Goal: Information Seeking & Learning: Learn about a topic

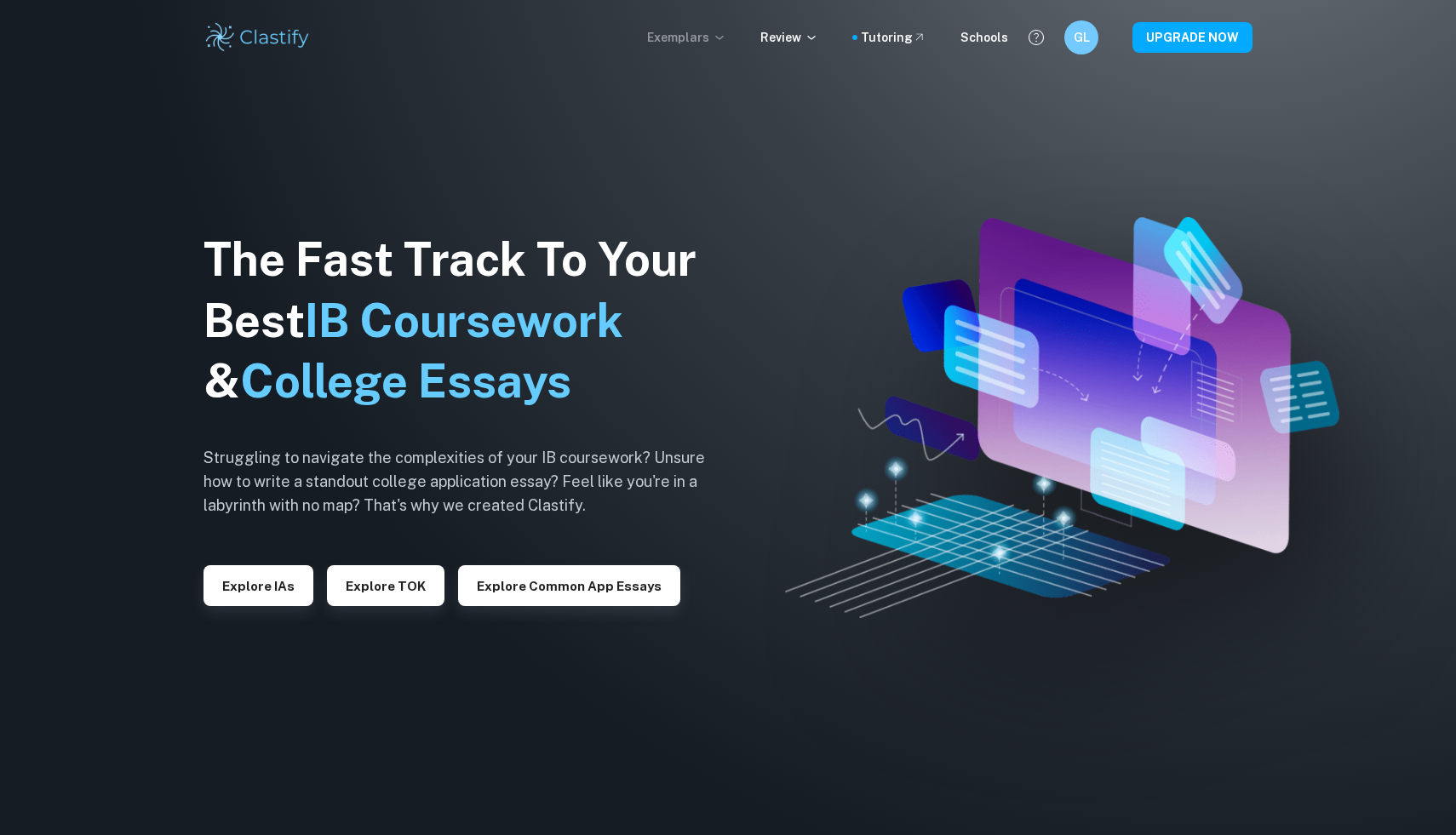
click at [708, 36] on p "Exemplars" at bounding box center [686, 37] width 79 height 19
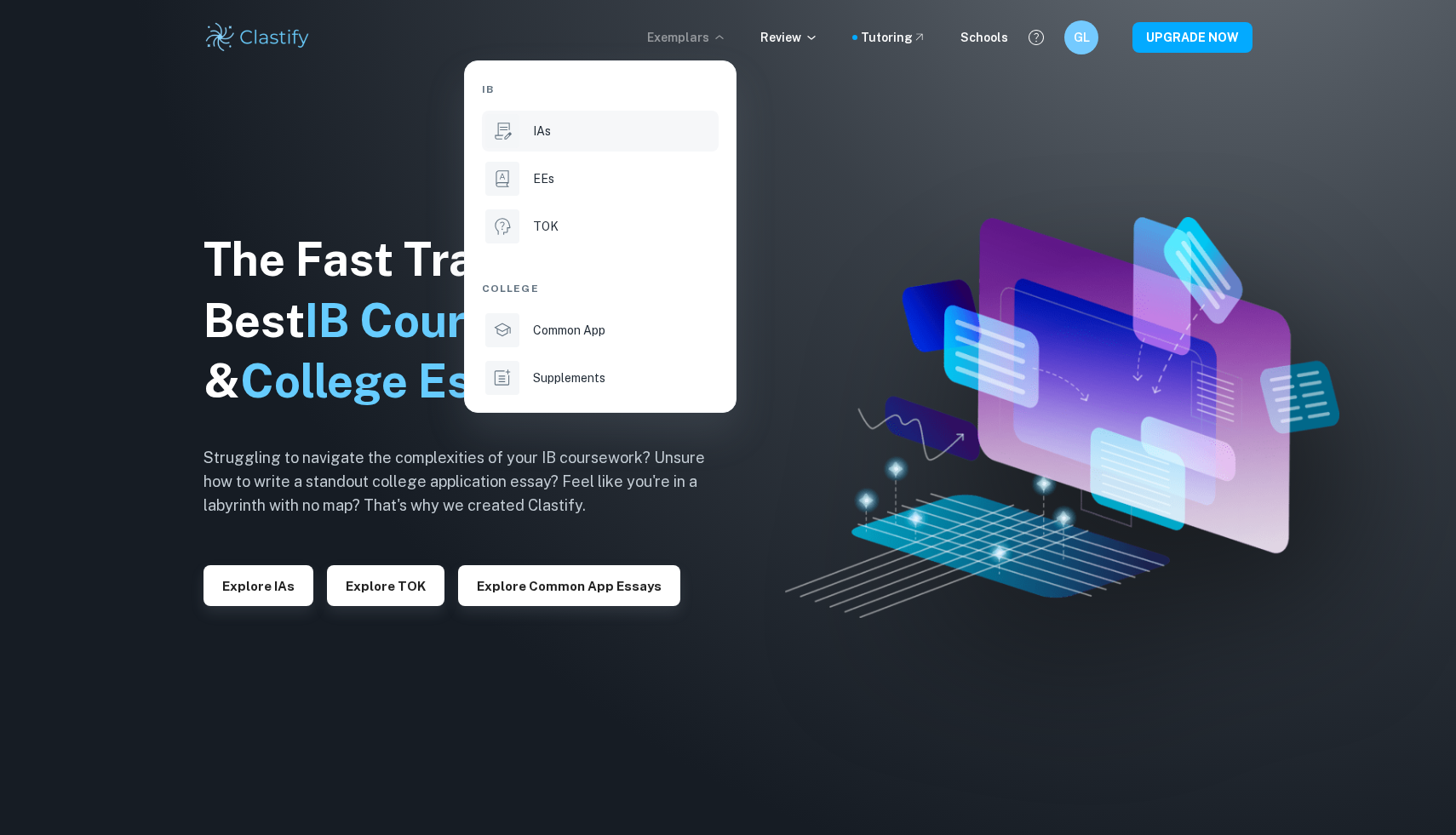
click at [610, 142] on li "IAs" at bounding box center [600, 130] width 237 height 41
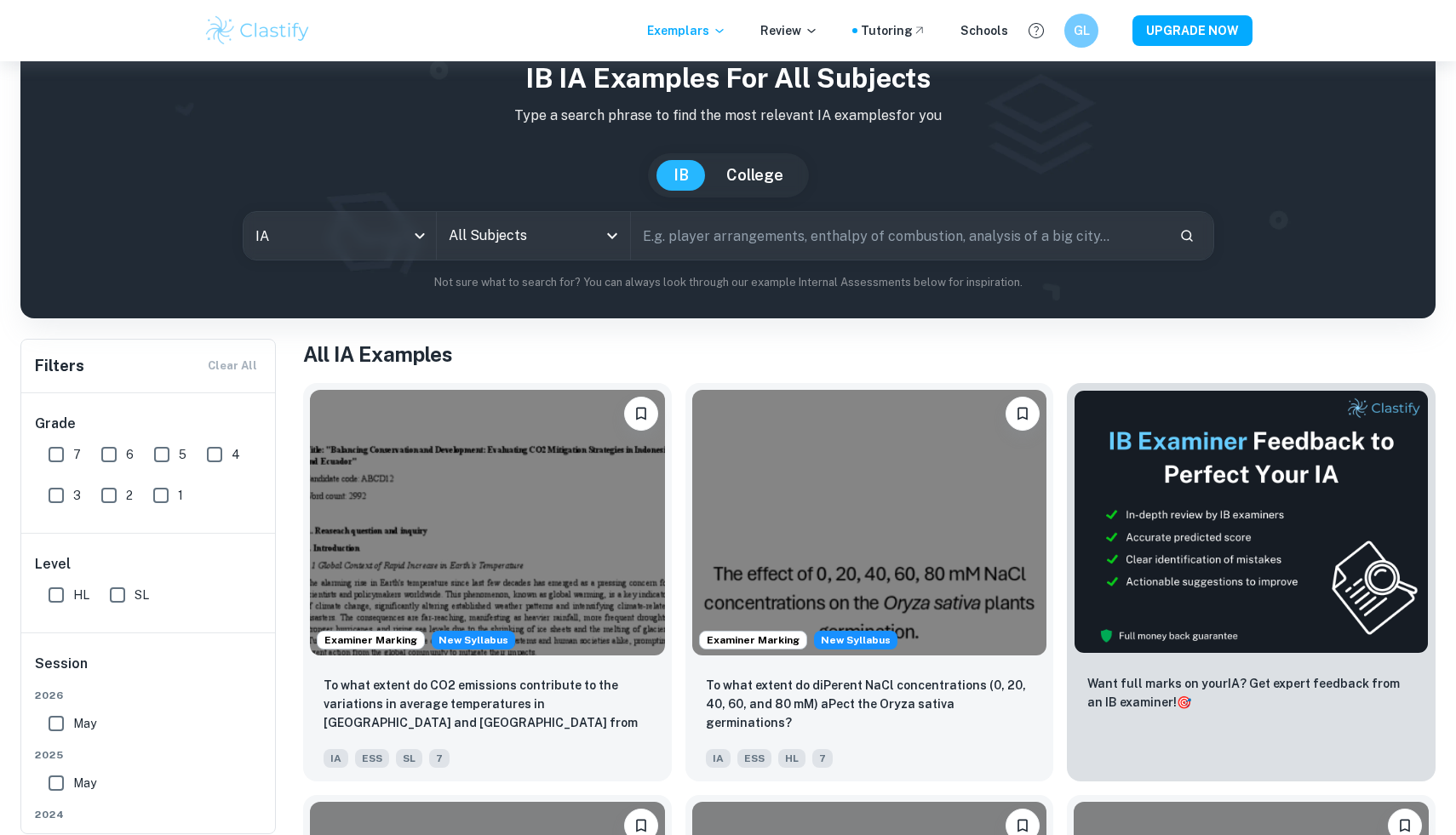
scroll to position [70, 0]
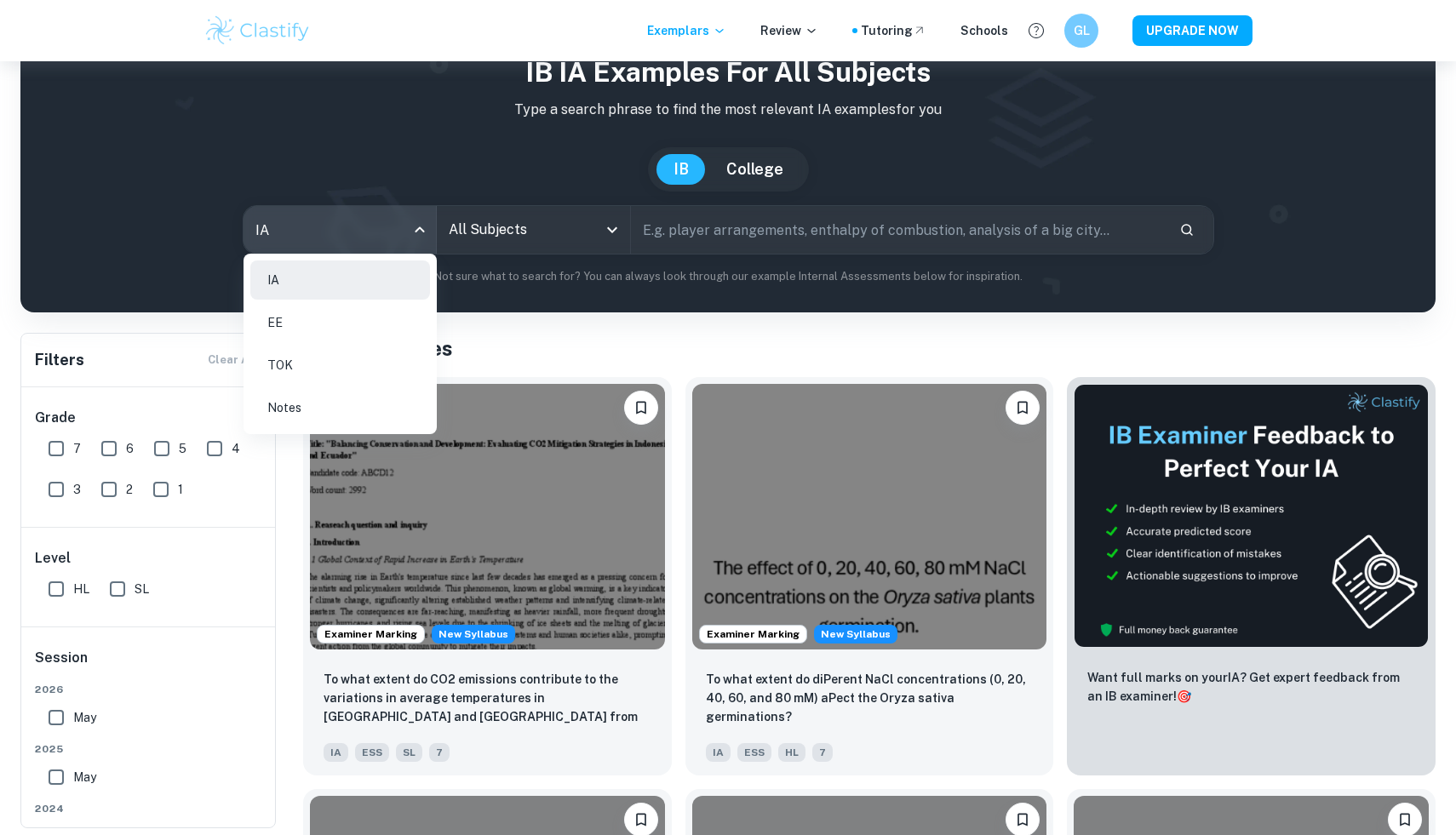
click at [297, 232] on body "We value your privacy We use cookies to enhance your browsing experience, serve…" at bounding box center [728, 408] width 1456 height 835
click at [534, 239] on div at bounding box center [728, 418] width 1456 height 835
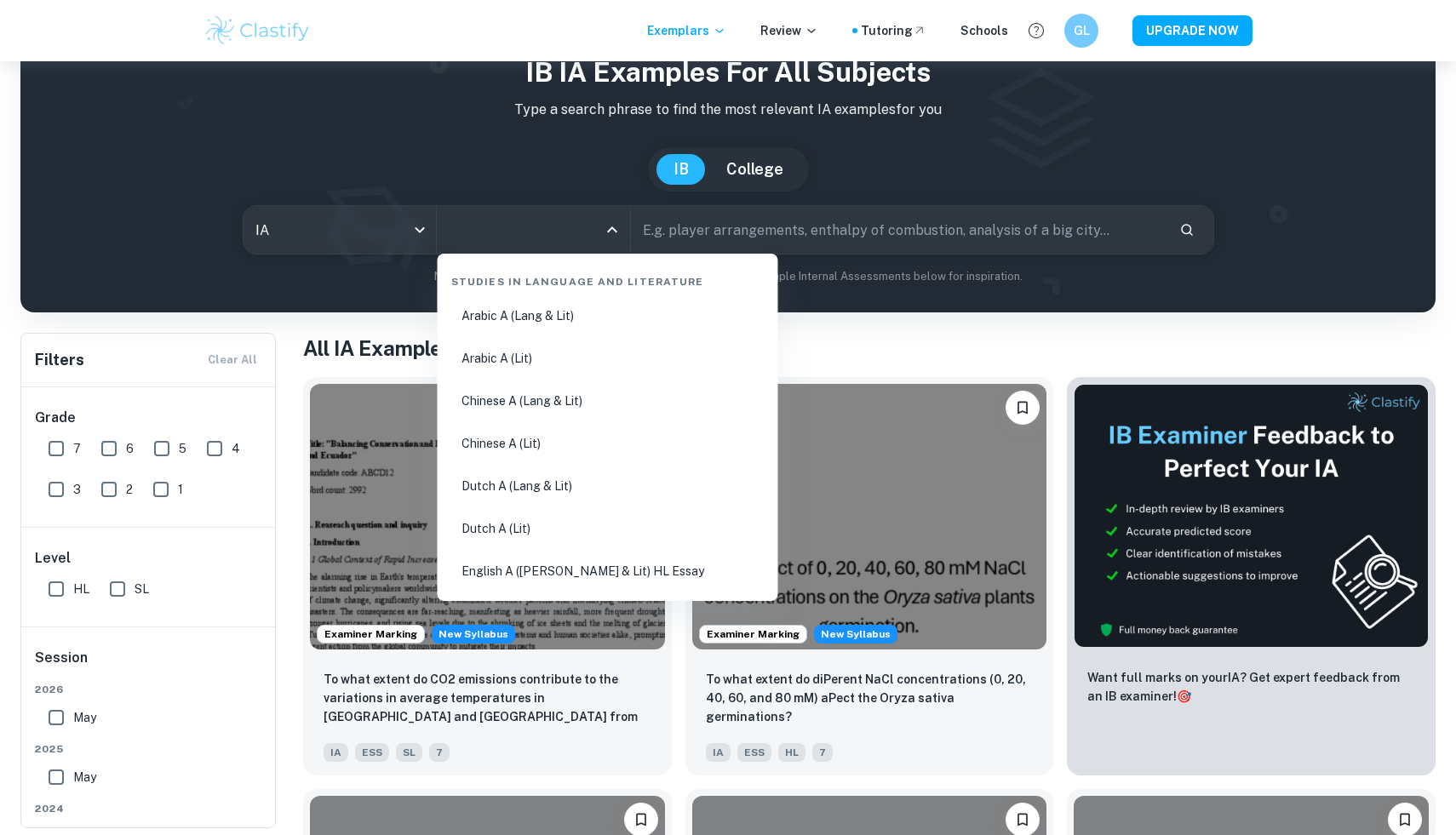
click at [534, 239] on input "All Subjects" at bounding box center [521, 229] width 153 height 32
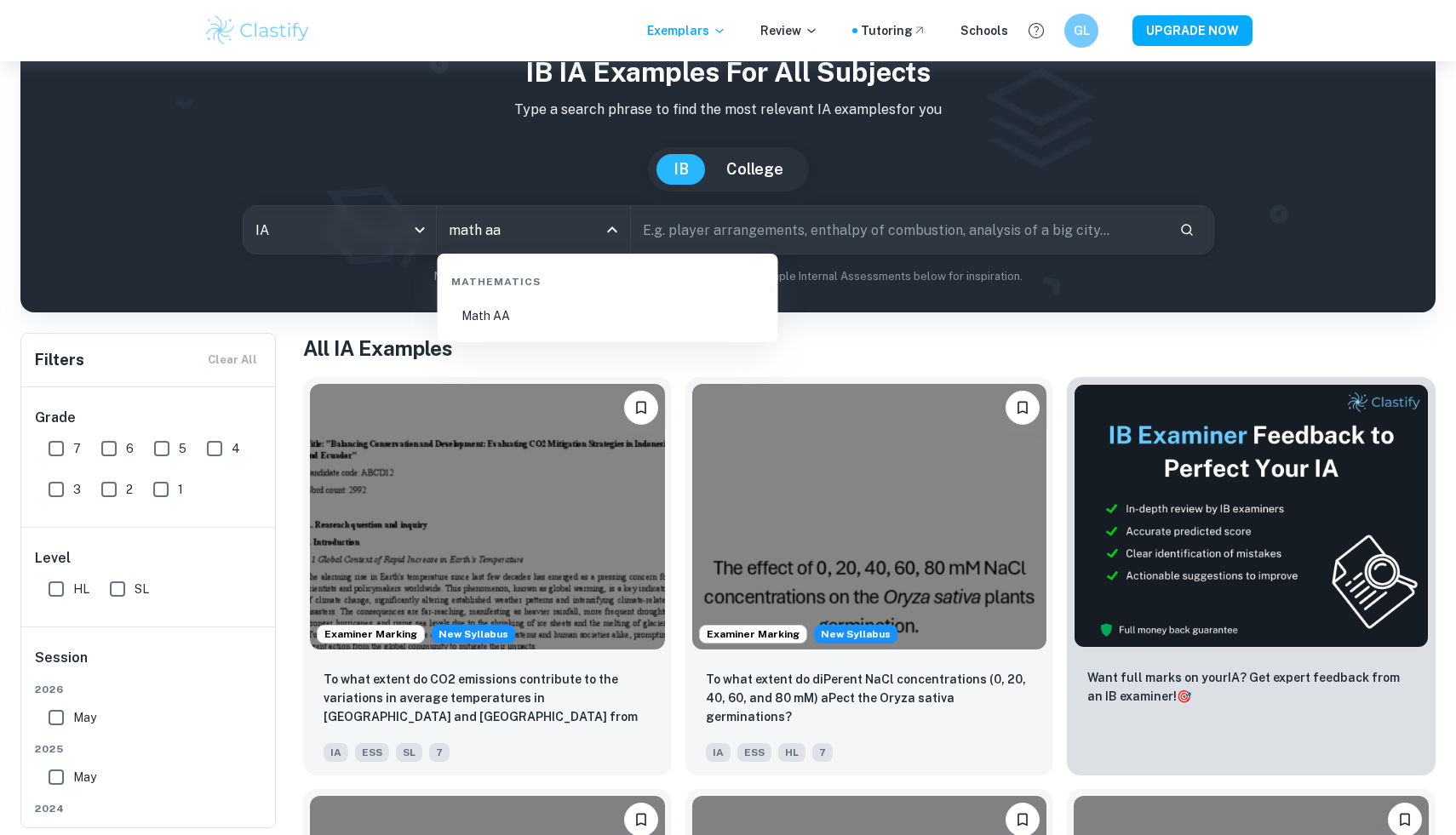
click at [615, 297] on li "Math AA" at bounding box center [608, 315] width 327 height 39
type input "Math AA"
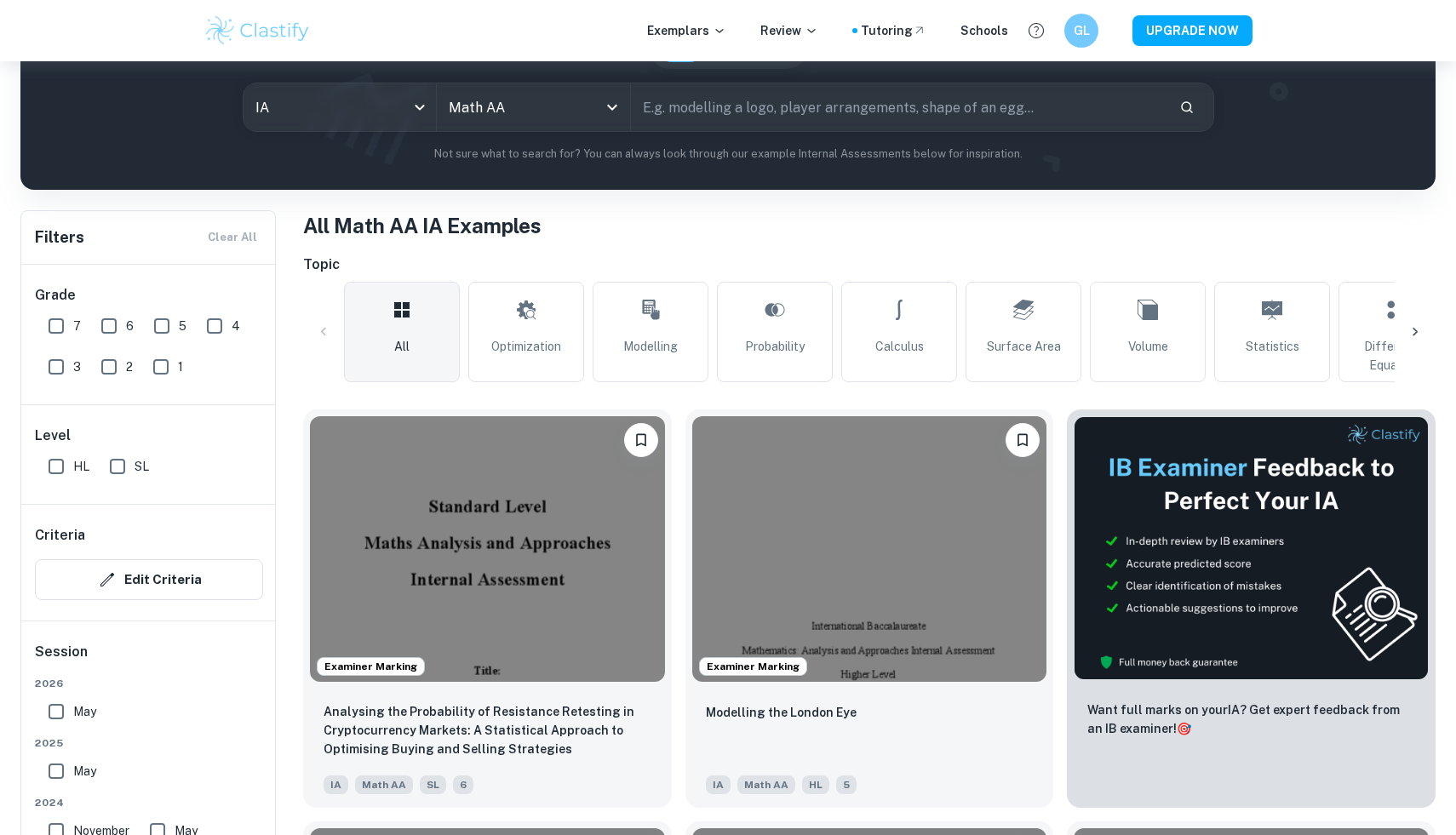
scroll to position [221, 0]
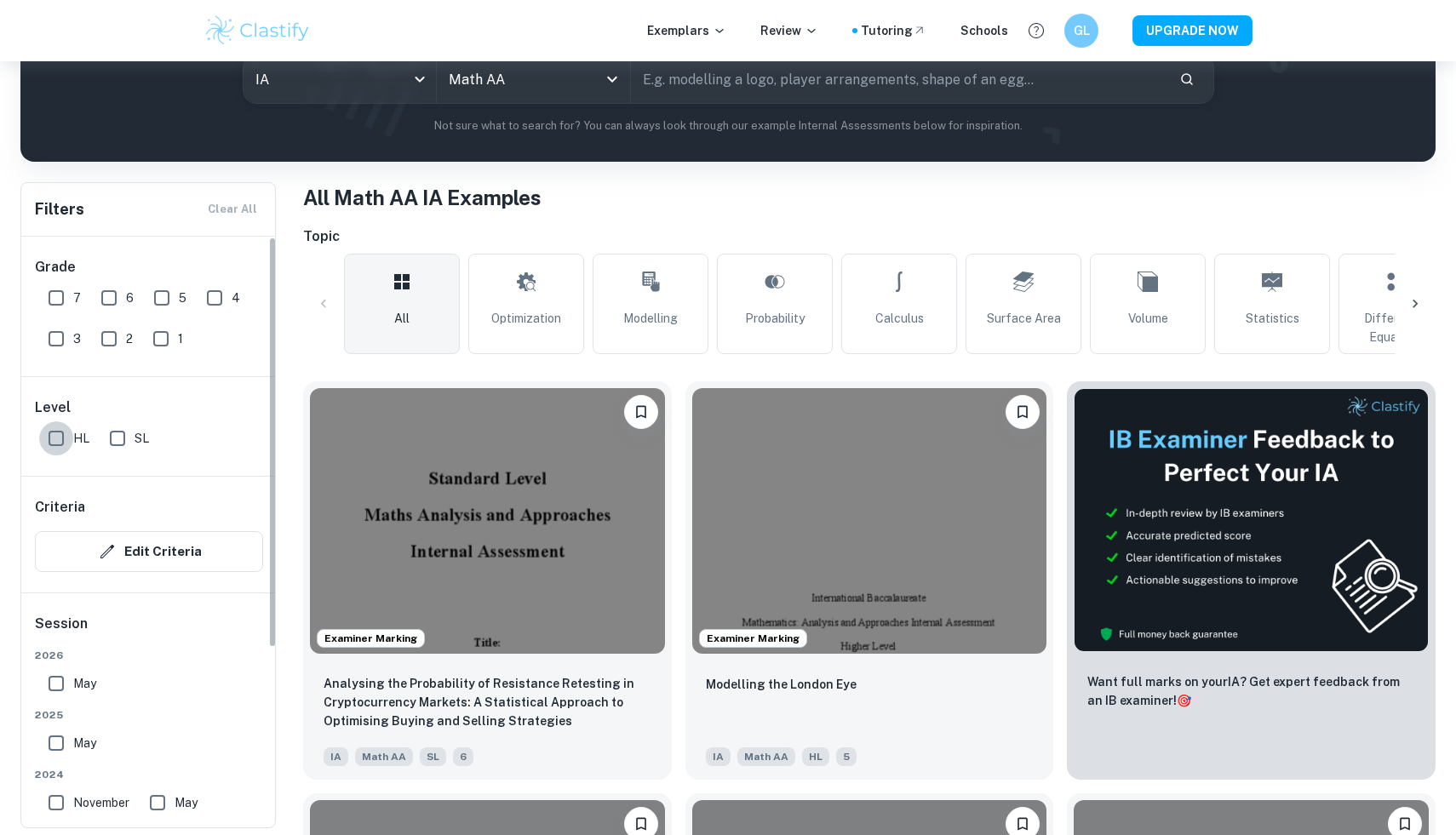
click at [42, 437] on input "HL" at bounding box center [56, 437] width 34 height 34
checkbox input "true"
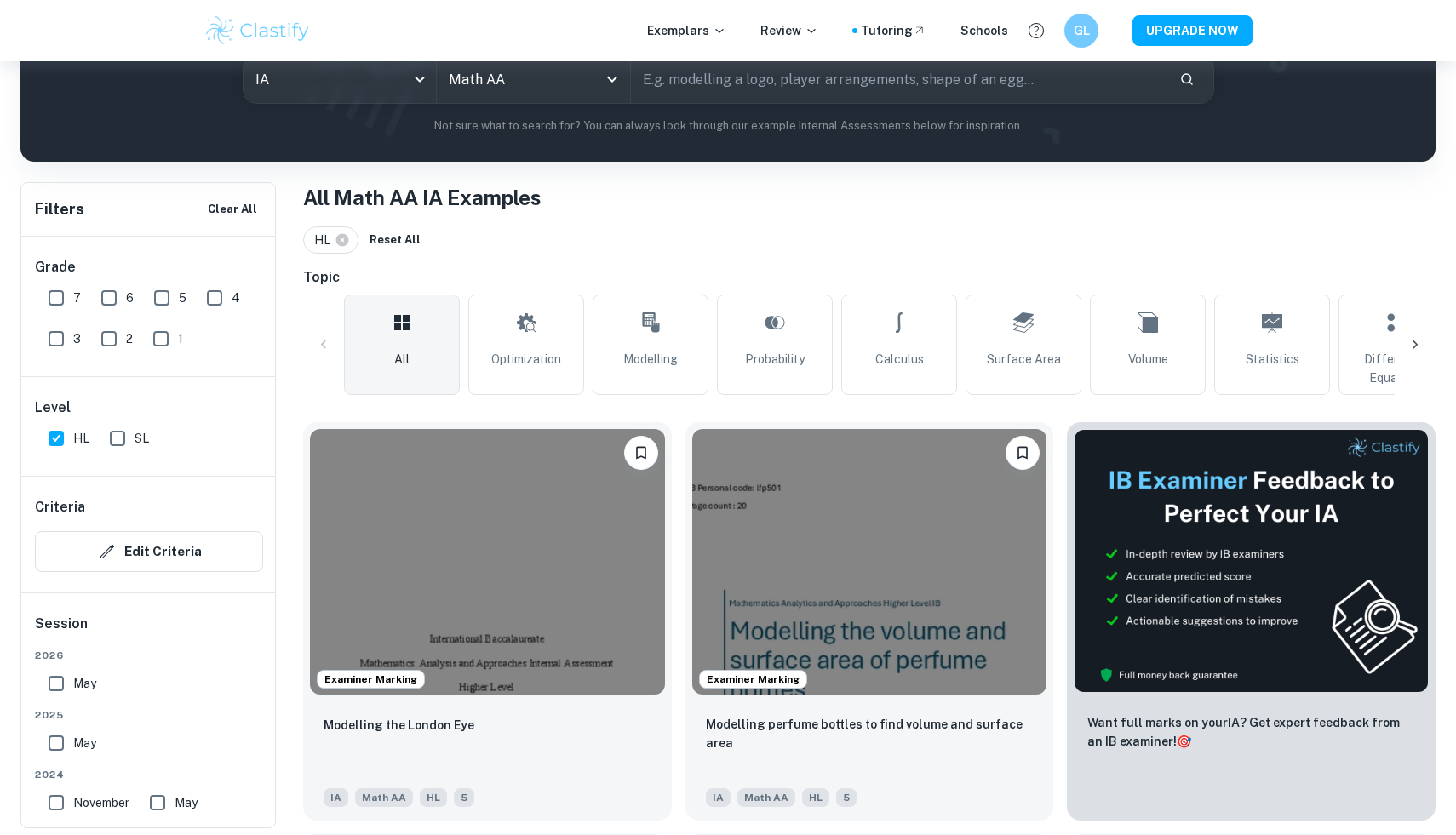
click at [53, 304] on input "7" at bounding box center [56, 298] width 34 height 34
checkbox input "true"
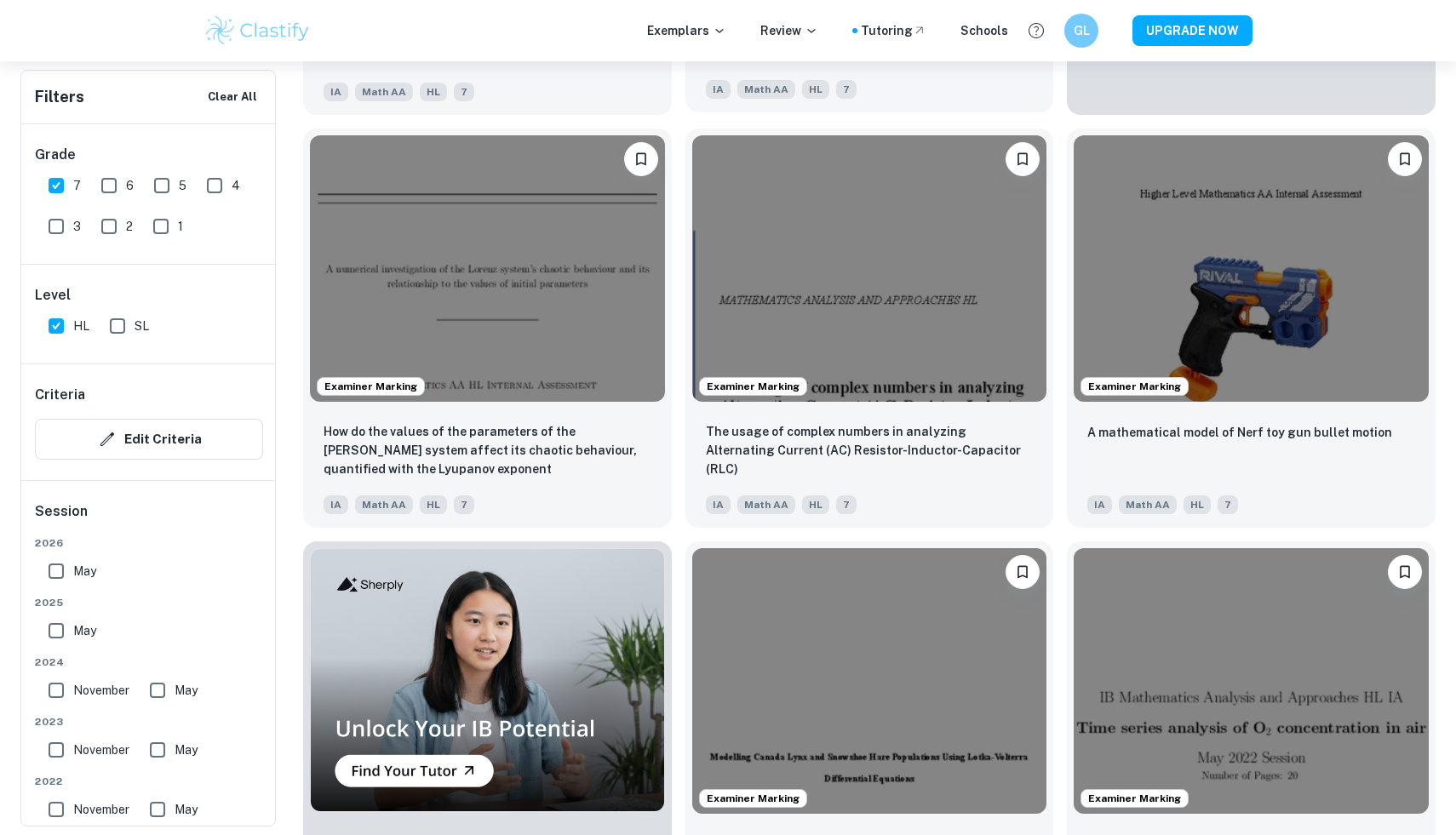
scroll to position [1021, 0]
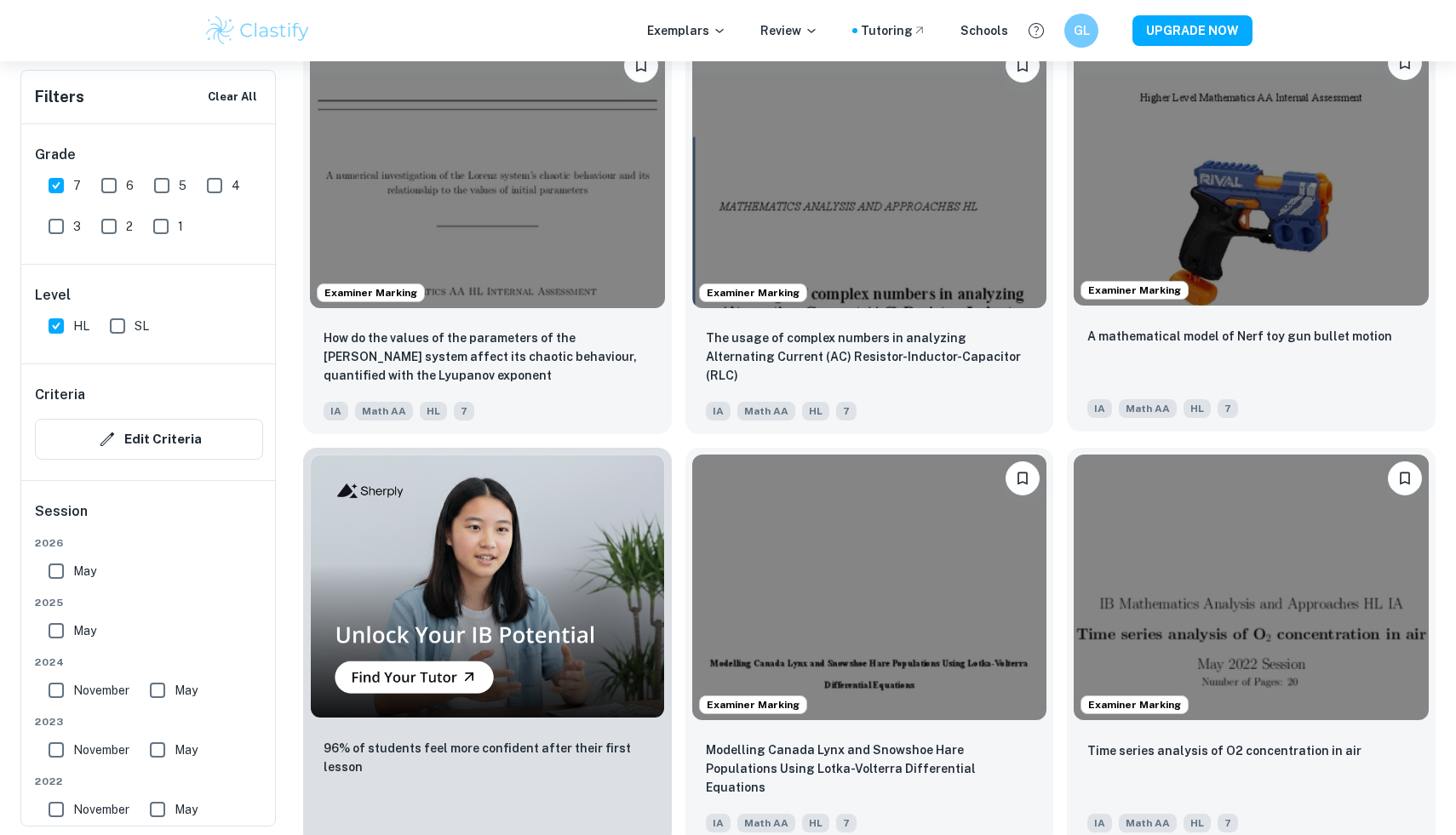
click at [1143, 300] on img at bounding box center [1251, 172] width 355 height 266
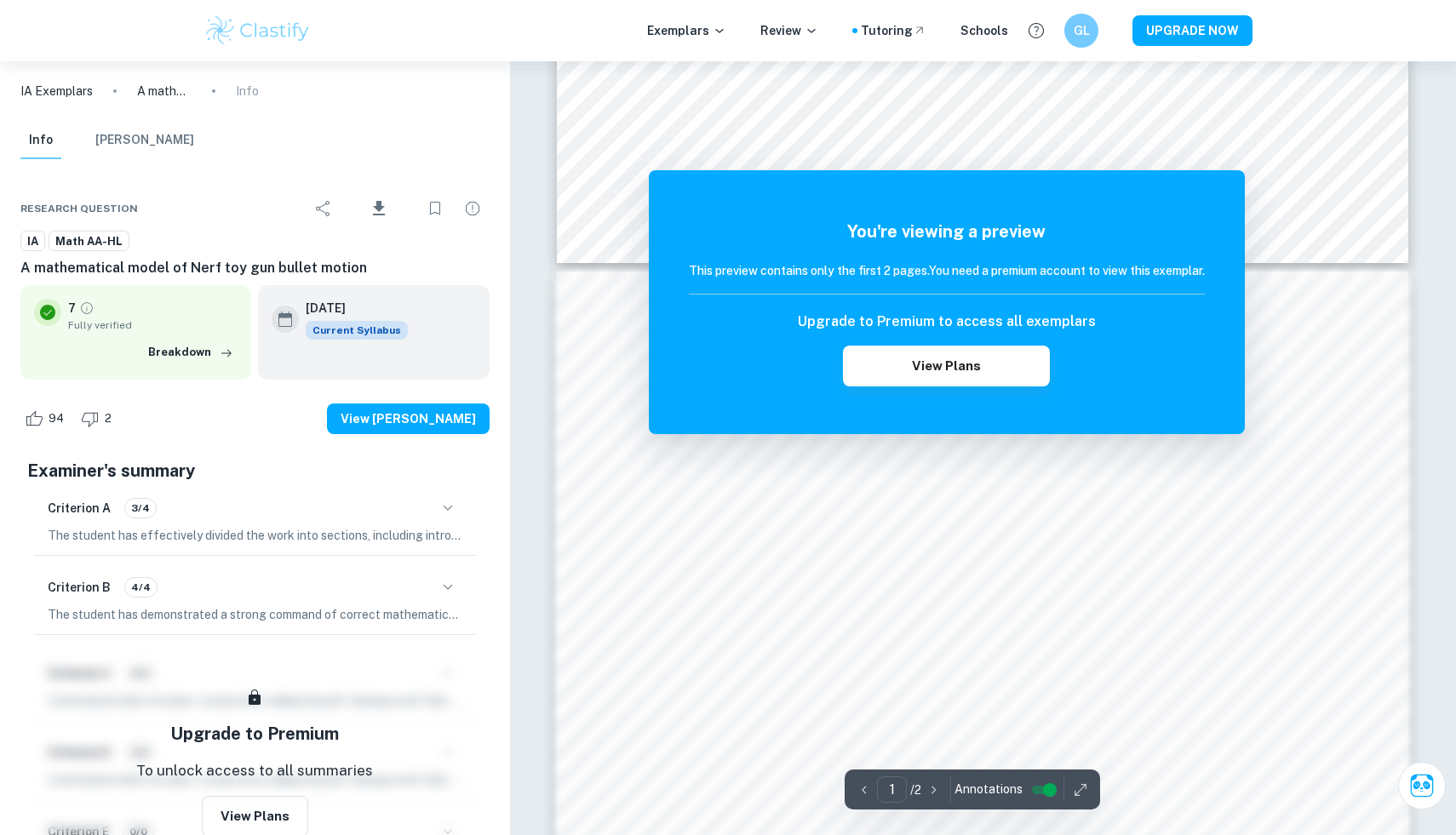
scroll to position [1777, 0]
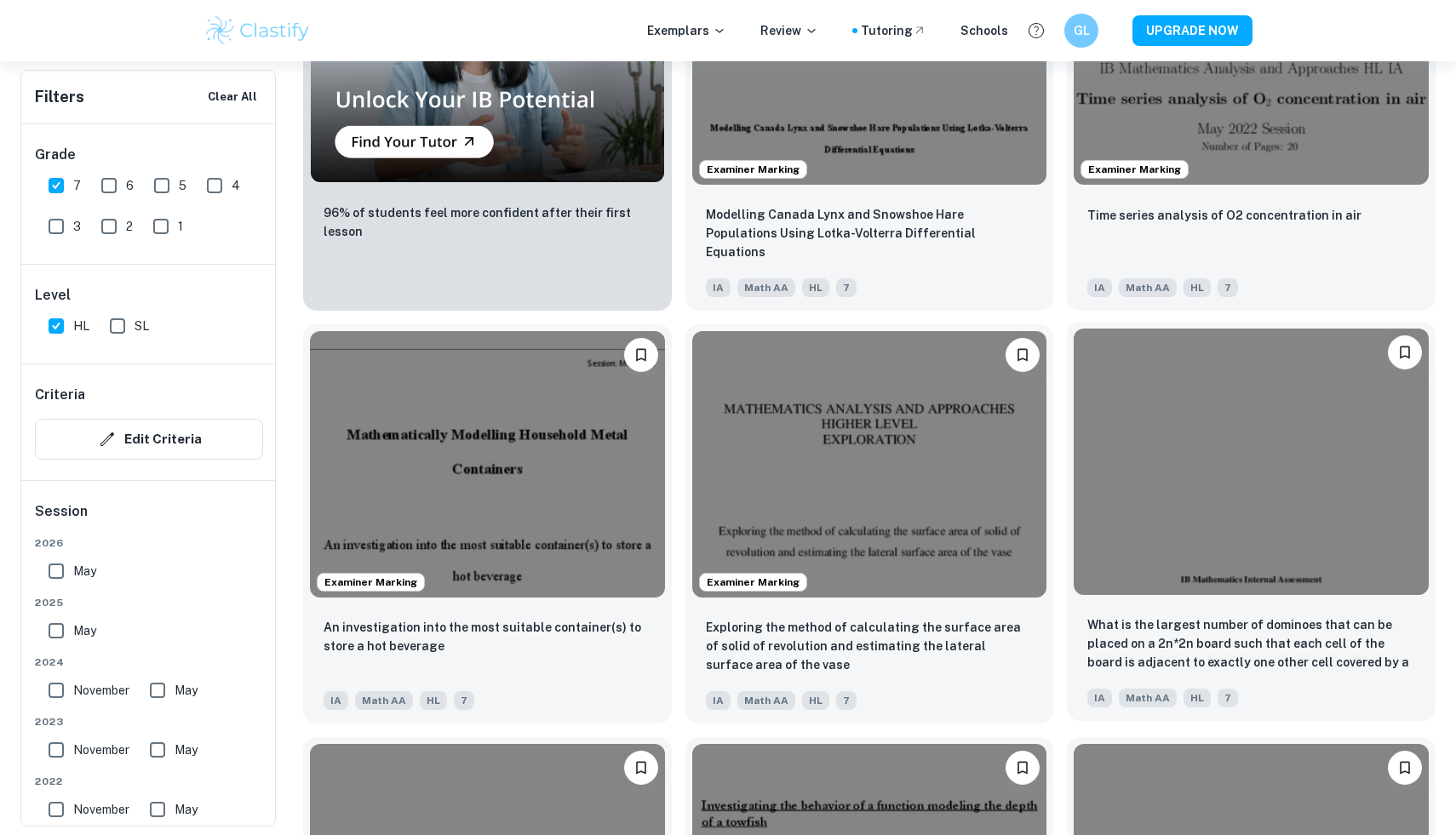
scroll to position [1579, 0]
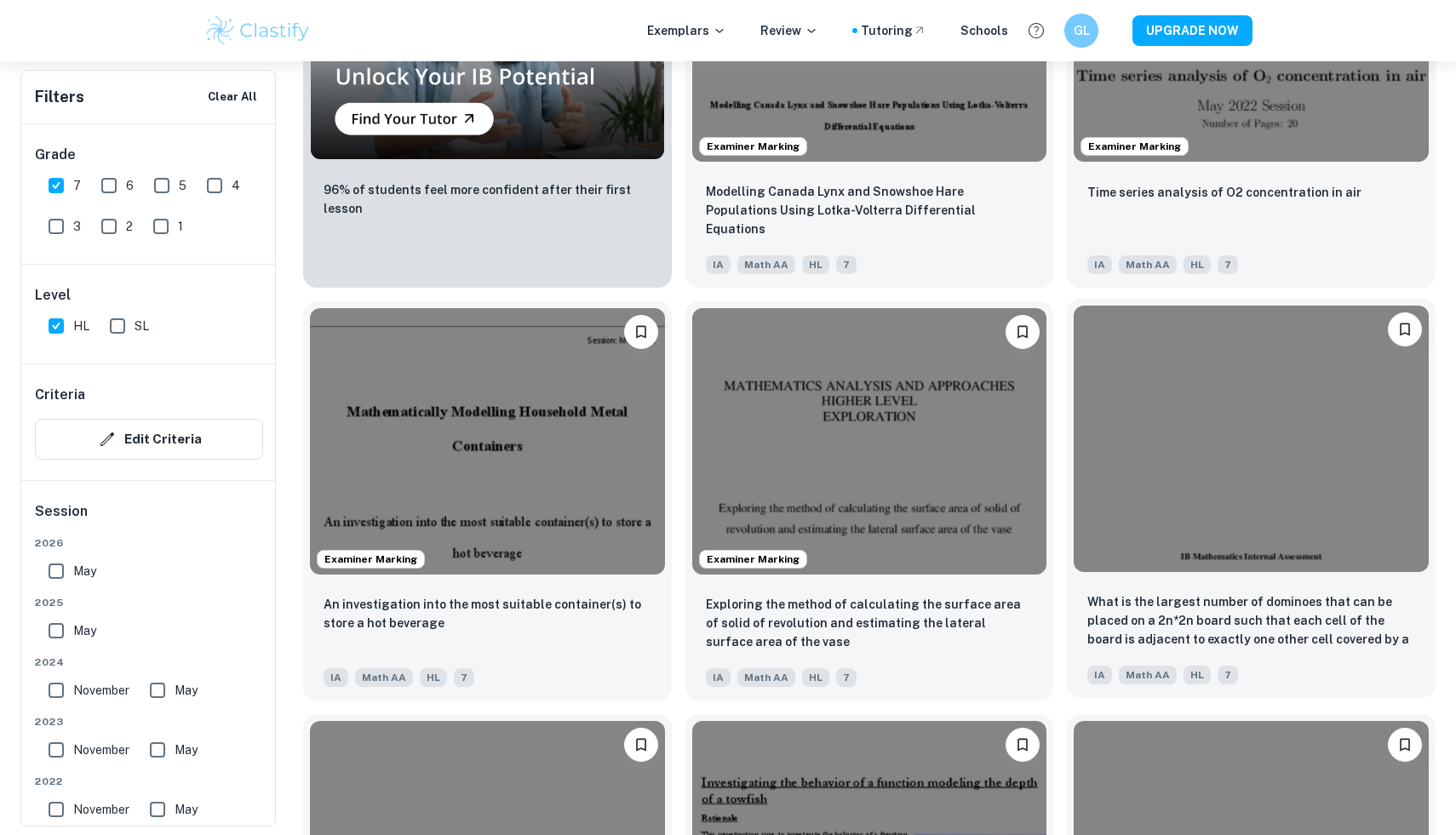
click at [1091, 420] on img at bounding box center [1251, 438] width 355 height 266
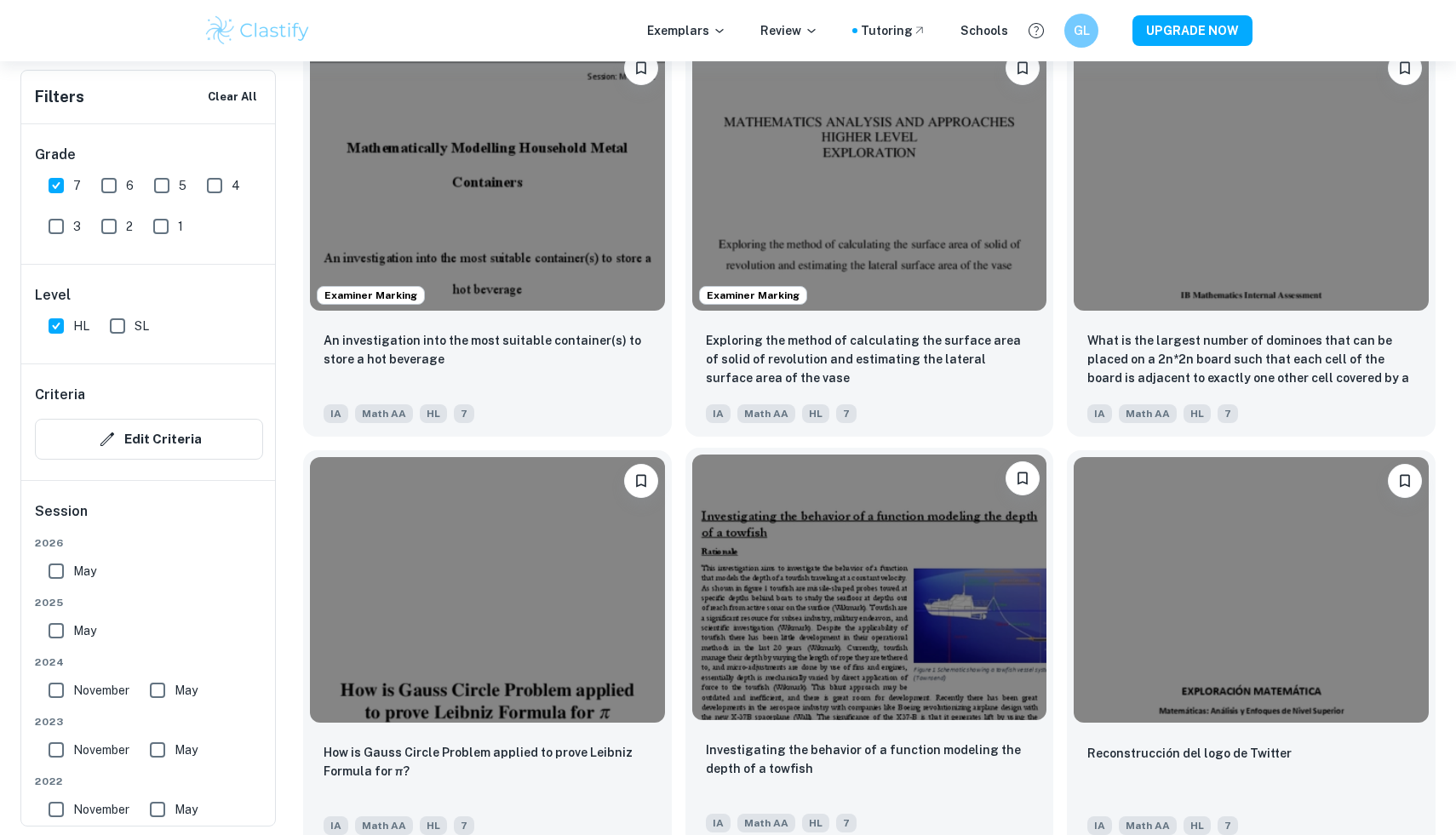
scroll to position [2147, 0]
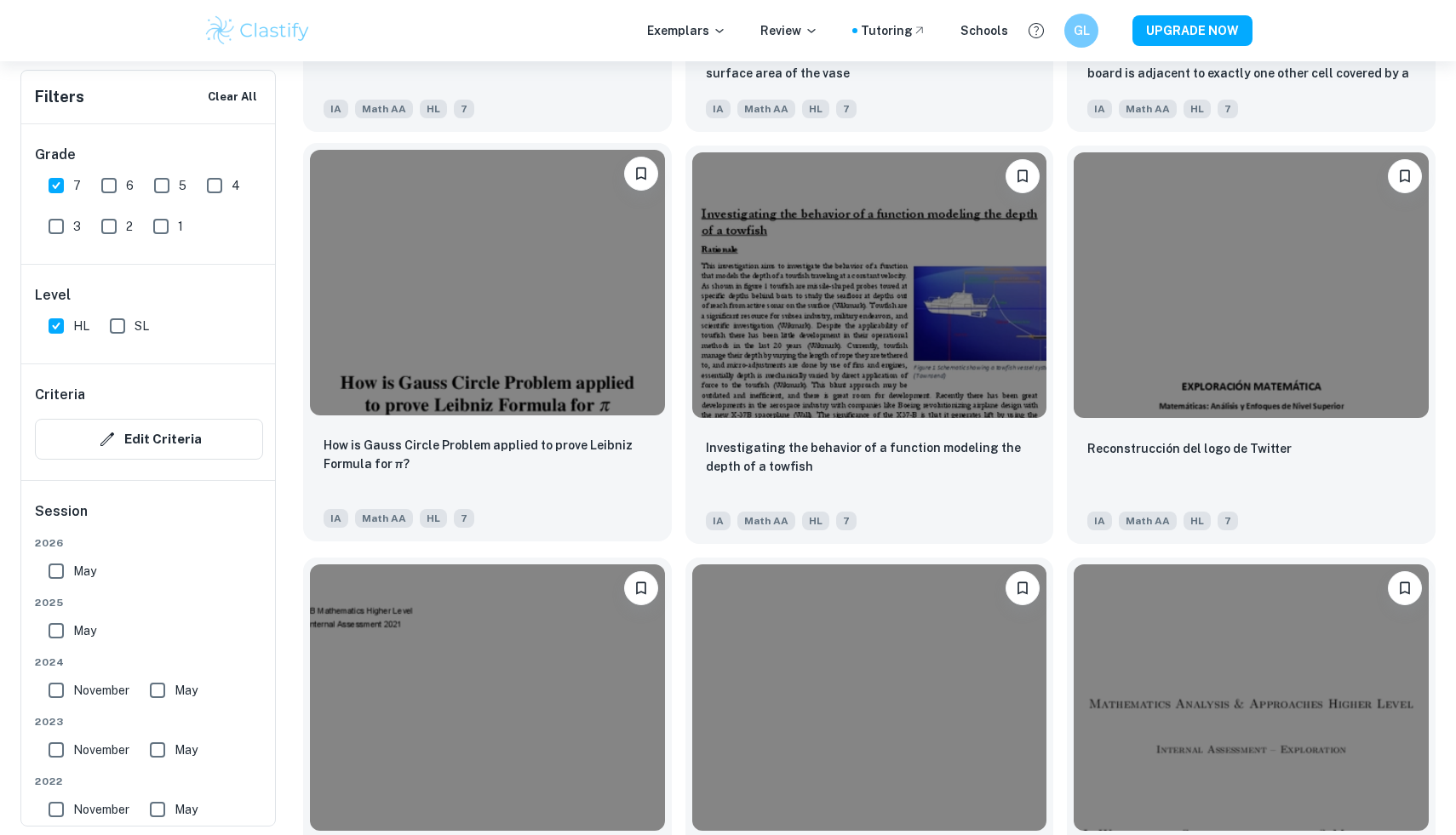
click at [563, 330] on img at bounding box center [487, 283] width 355 height 266
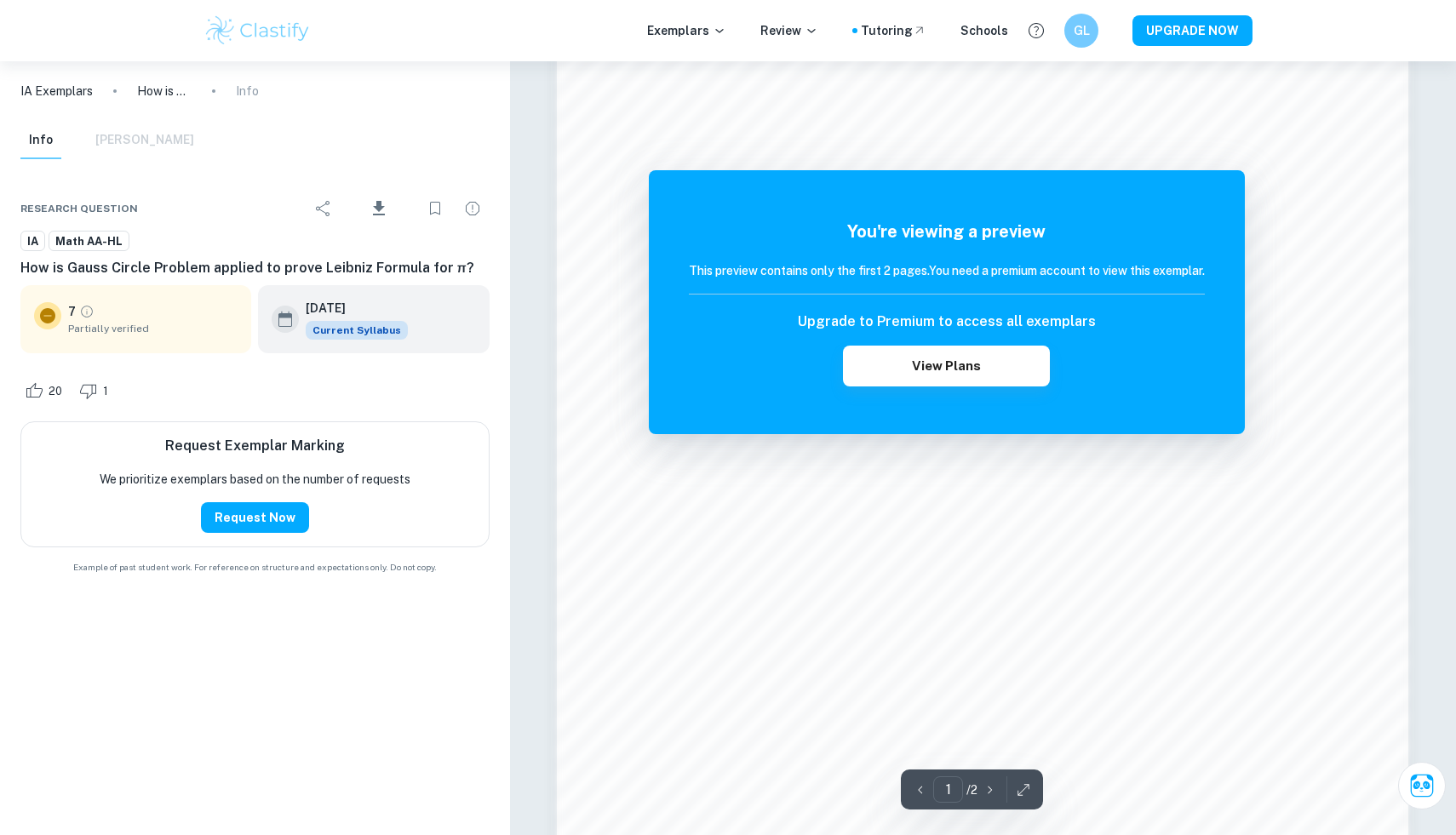
scroll to position [1777, 0]
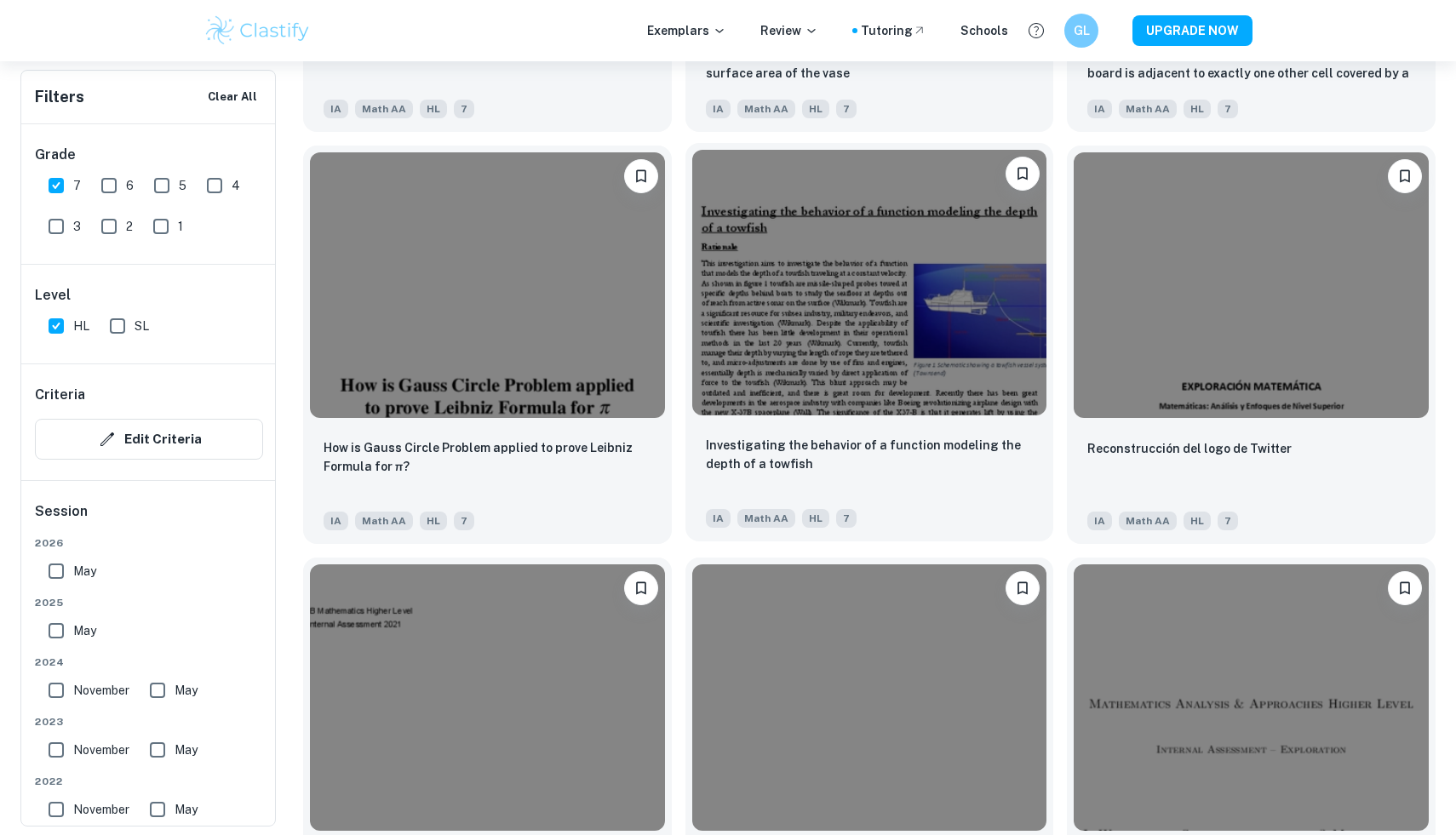
scroll to position [2140, 0]
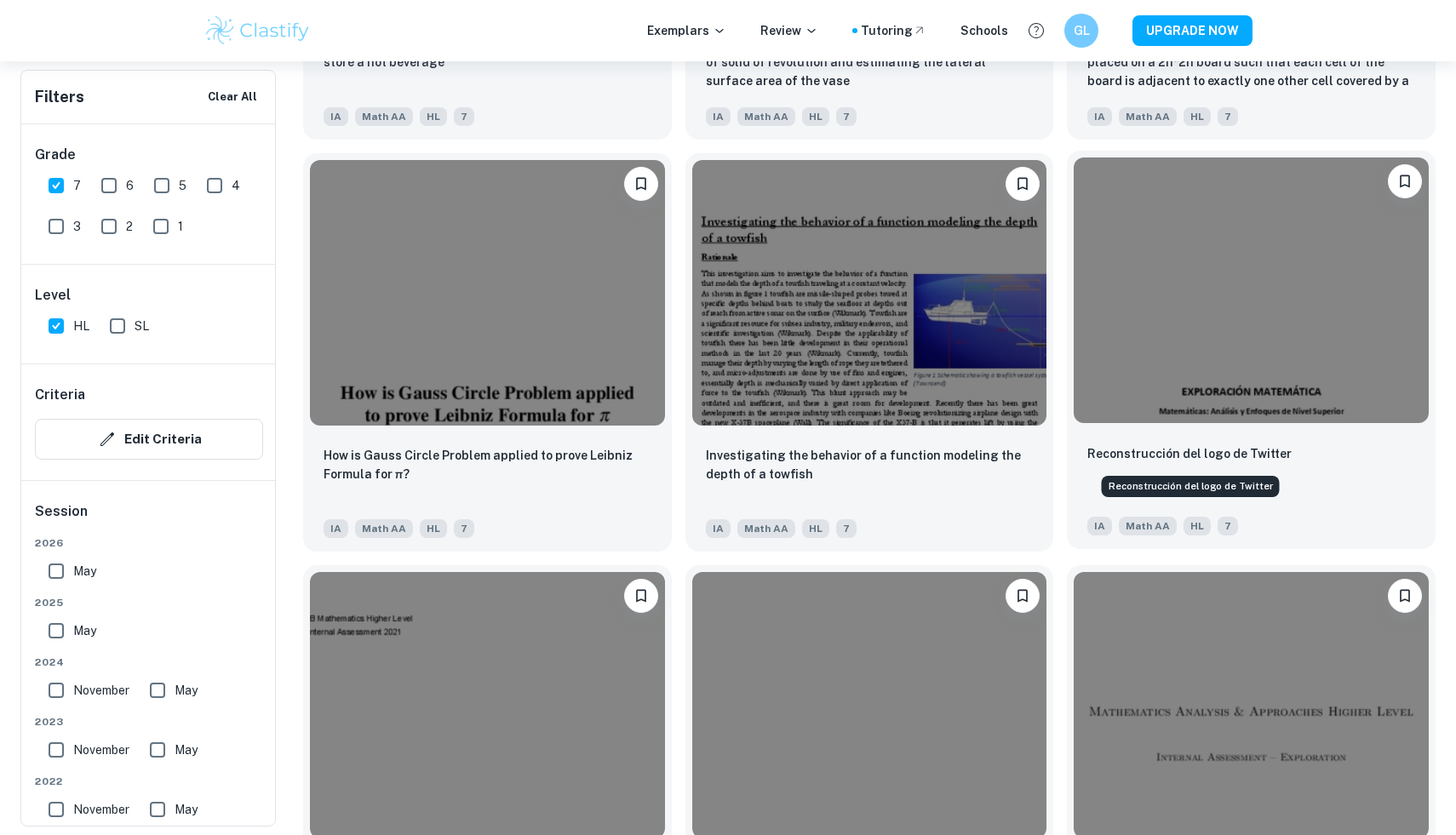
click at [1274, 462] on p "Reconstrucción del logo de Twitter" at bounding box center [1189, 454] width 204 height 19
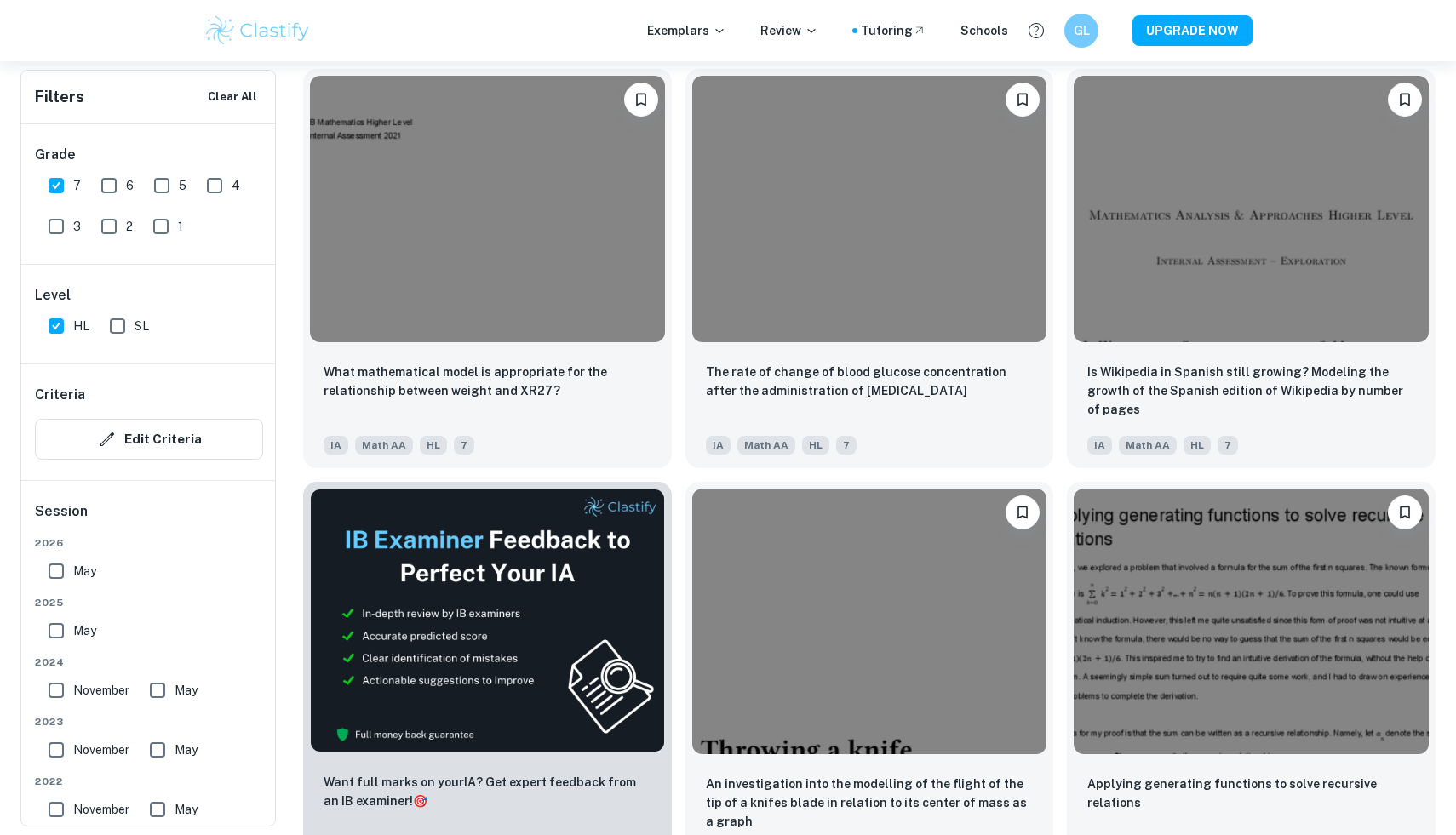
scroll to position [2589, 0]
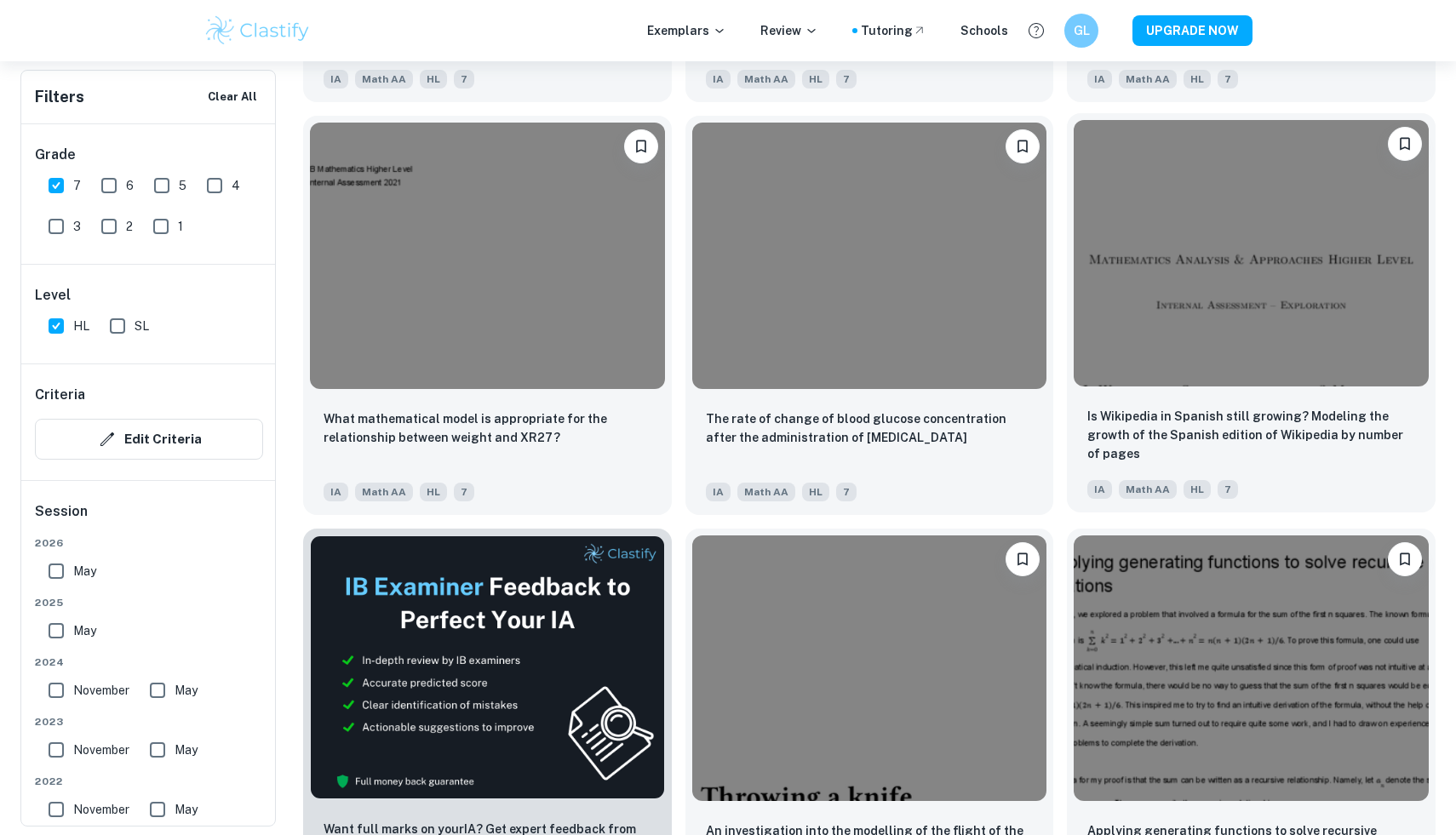
click at [1179, 396] on div "Is Wikipedia in Spanish still growing? Modeling the growth of the Spanish editi…" at bounding box center [1251, 452] width 369 height 119
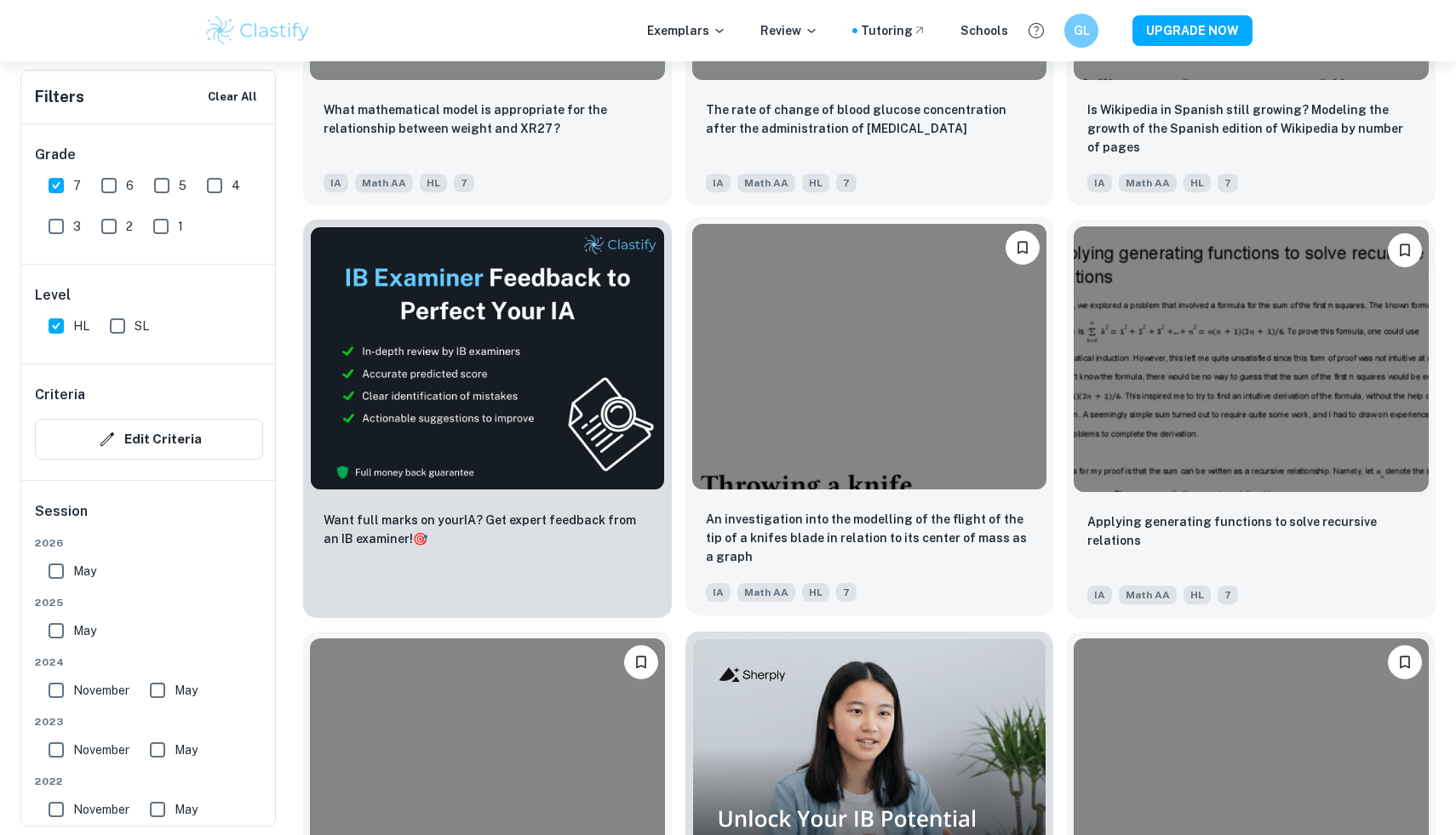
scroll to position [2926, 0]
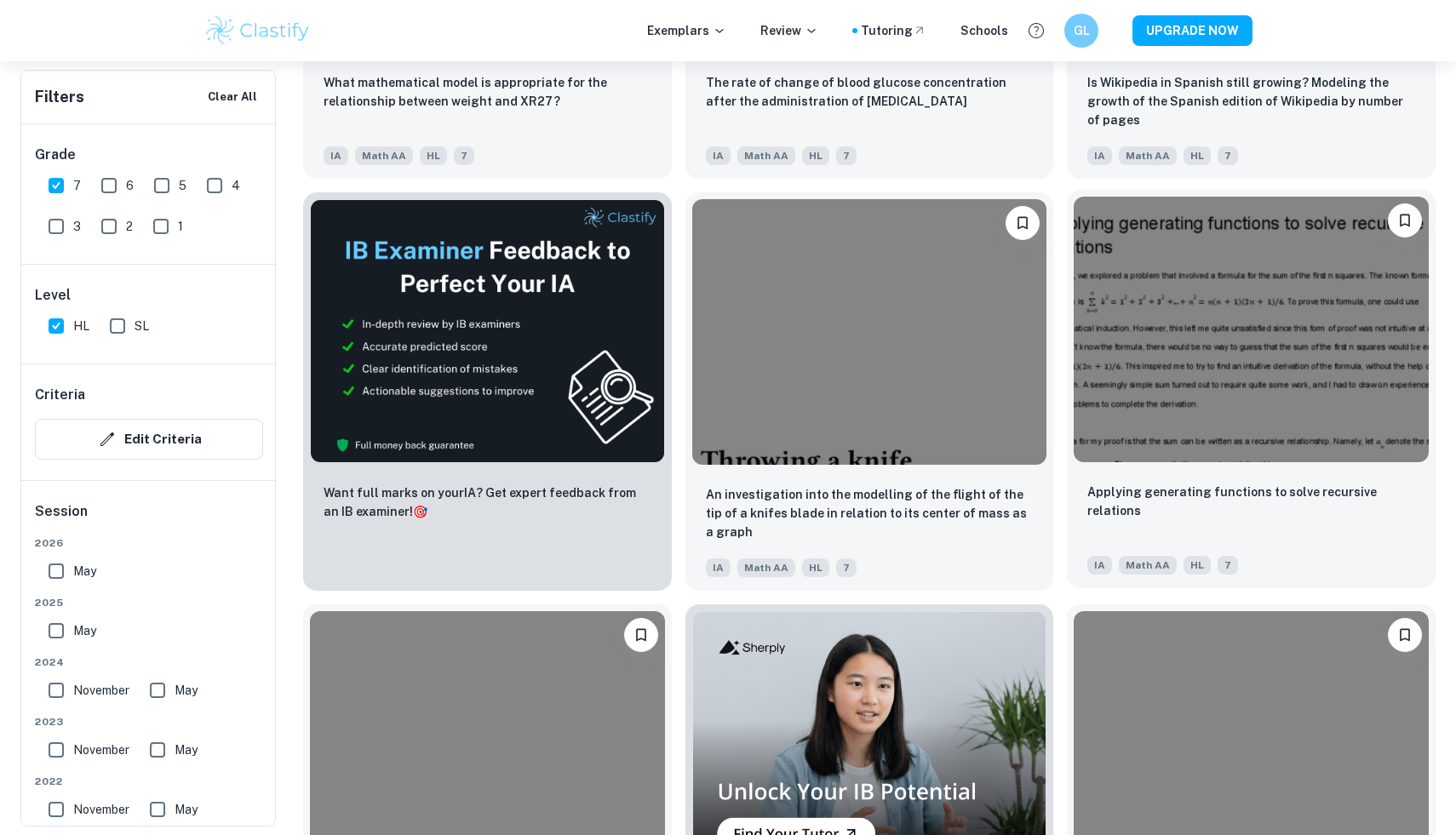
click at [1339, 460] on img at bounding box center [1251, 330] width 355 height 266
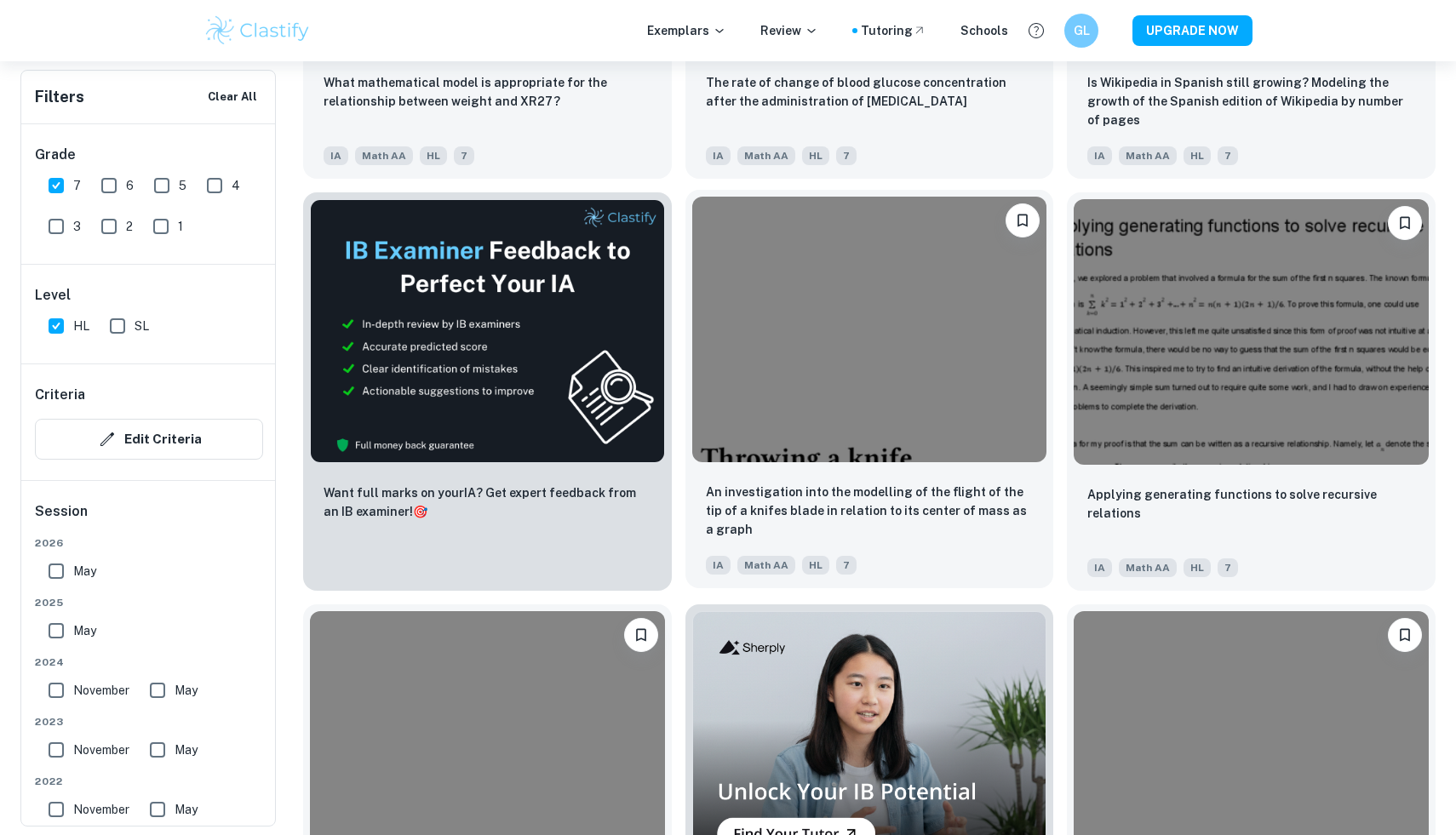
scroll to position [3721, 0]
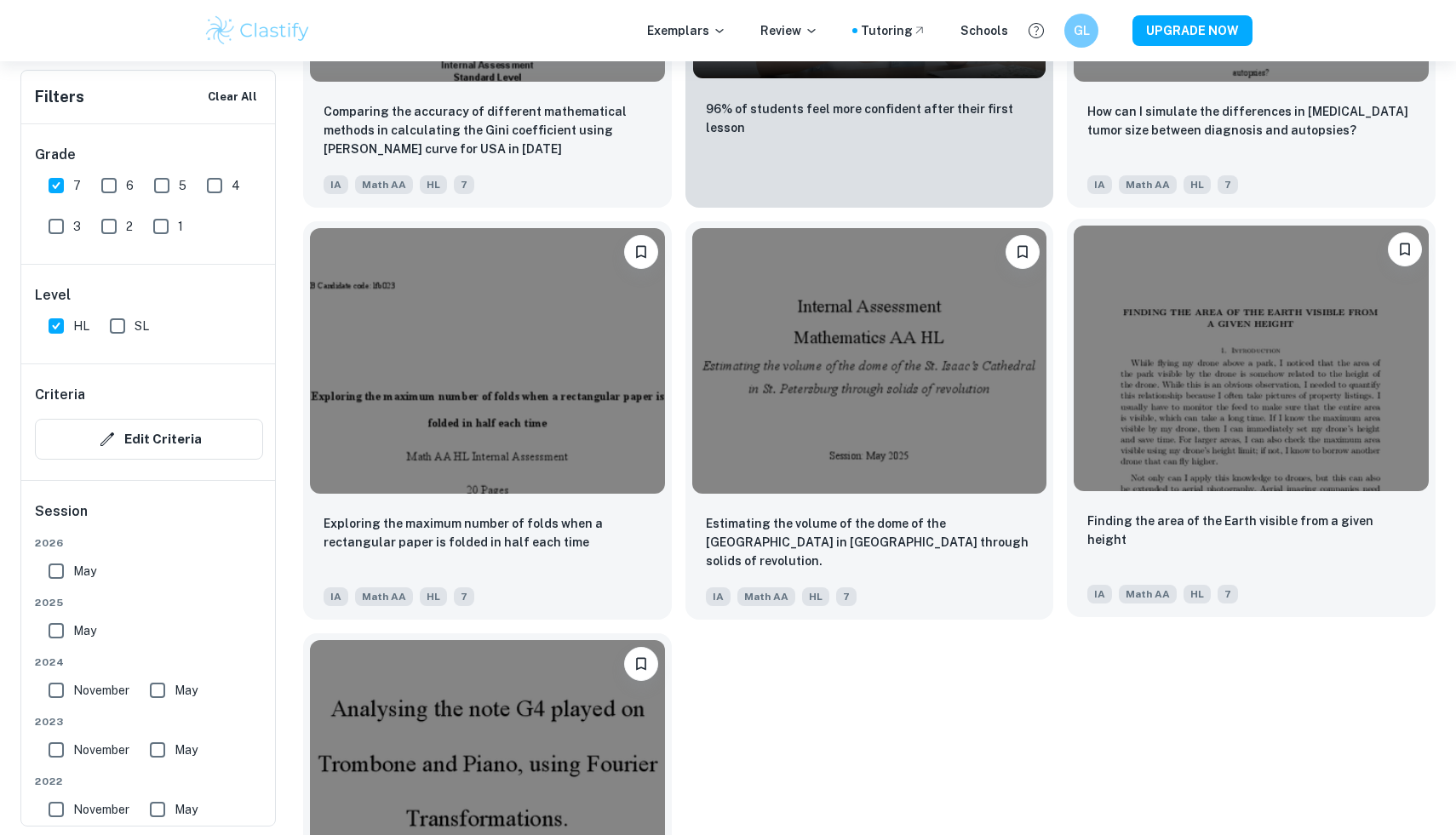
click at [1226, 342] on img at bounding box center [1251, 358] width 355 height 266
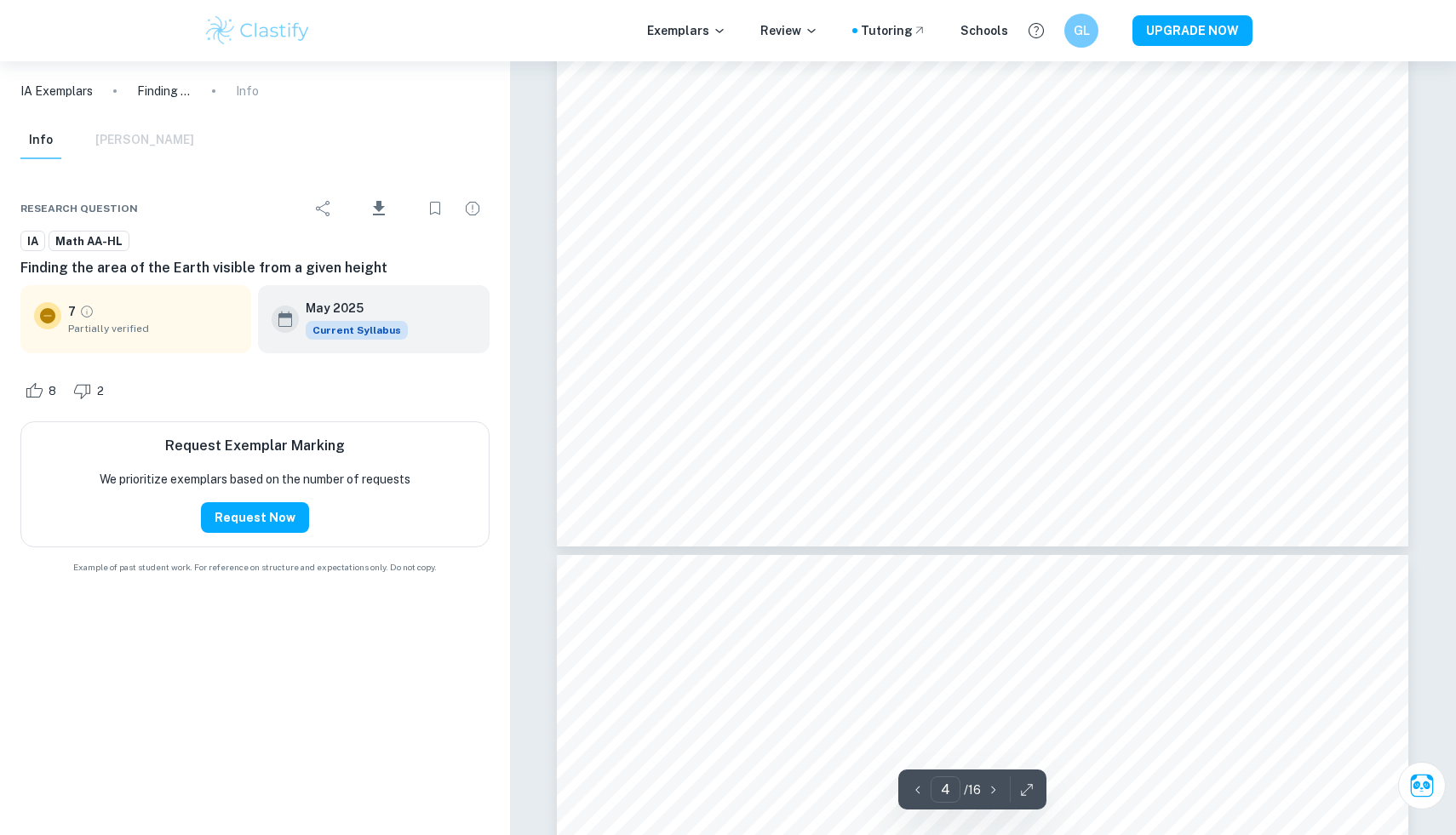
type input "5"
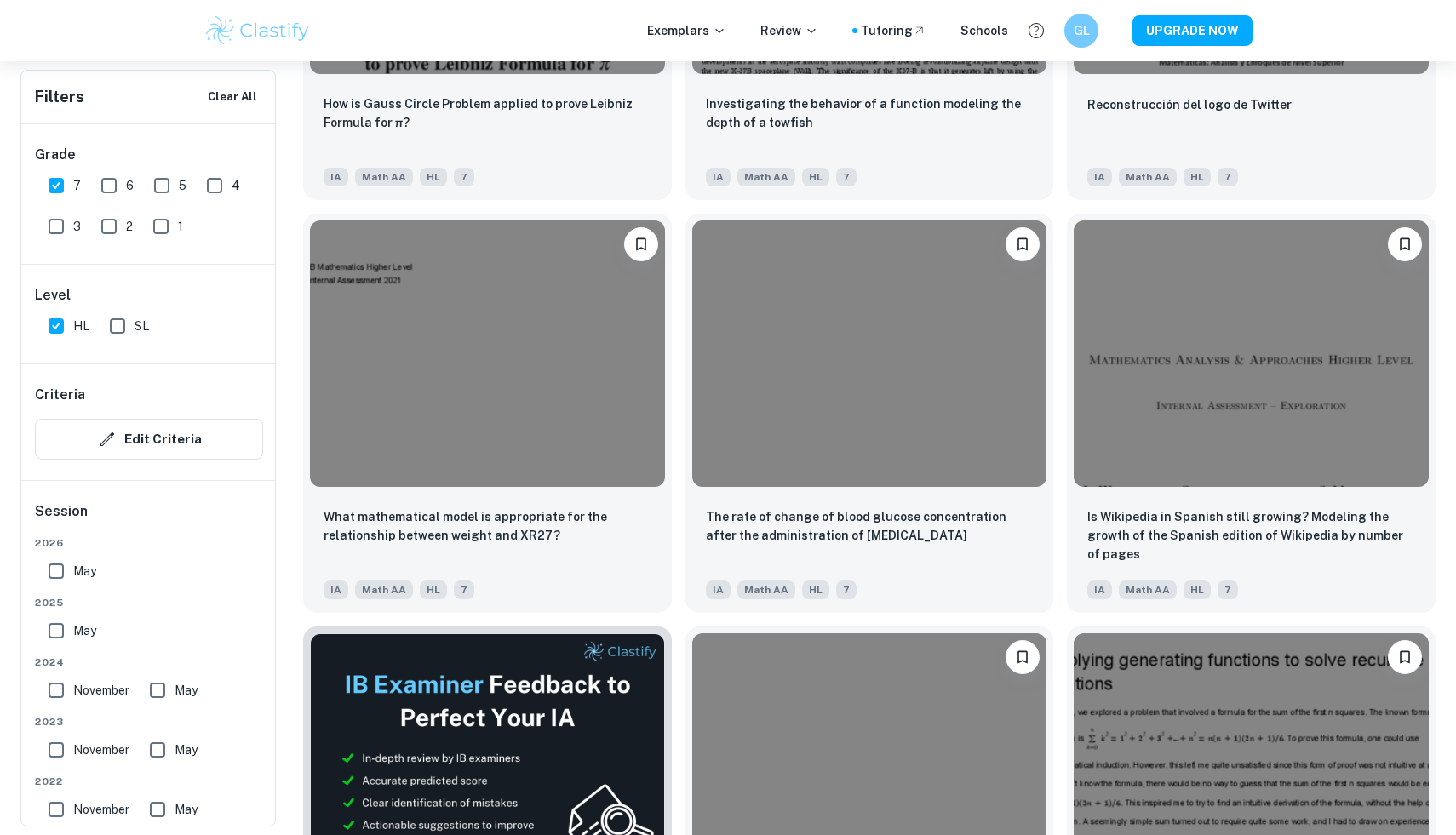
scroll to position [2313, 0]
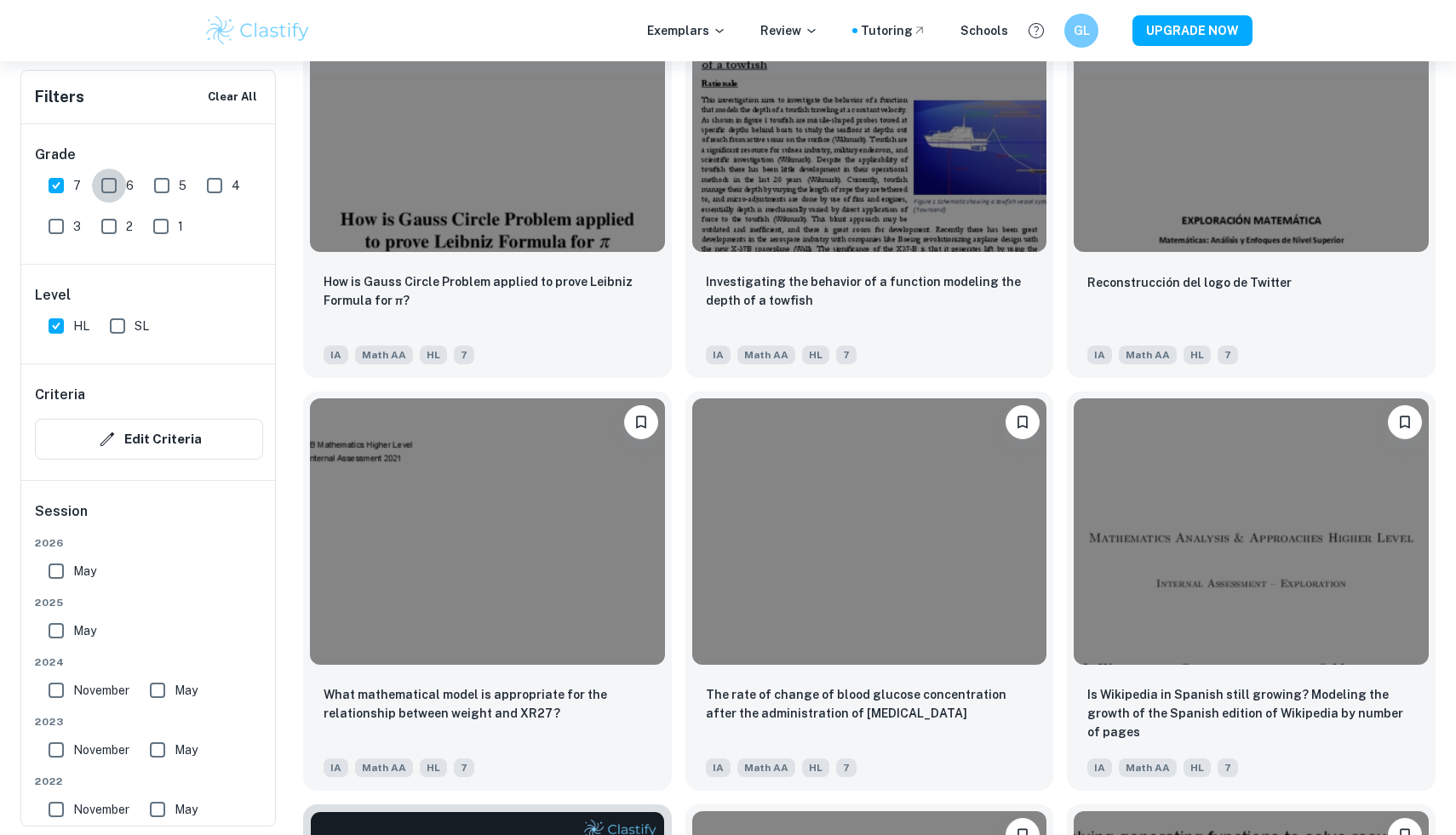
click at [110, 200] on input "6" at bounding box center [109, 185] width 34 height 34
checkbox input "true"
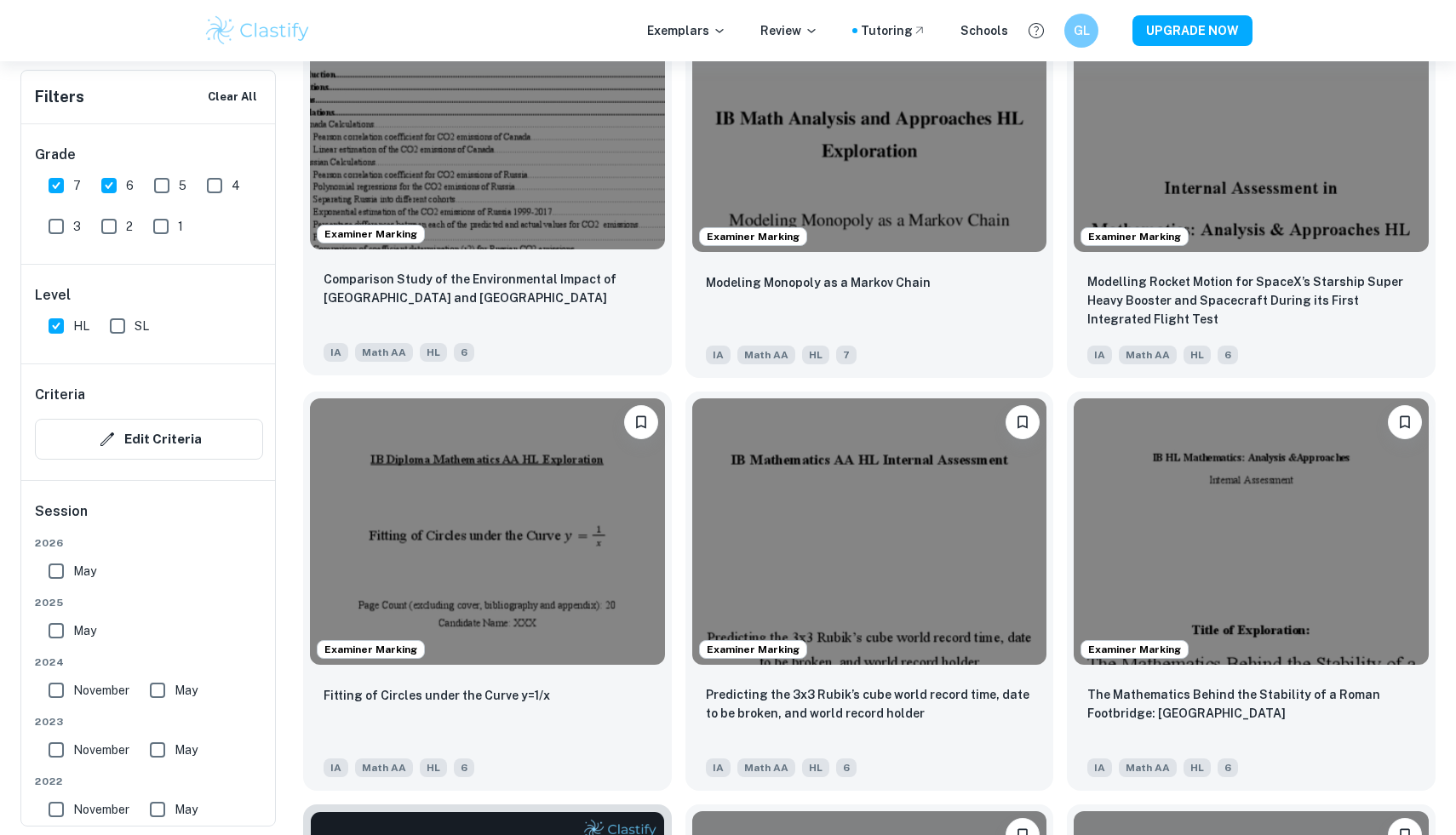
click at [579, 267] on div "Comparison Study of the Environmental Impact of Canada and [GEOGRAPHIC_DATA] [G…" at bounding box center [487, 315] width 369 height 119
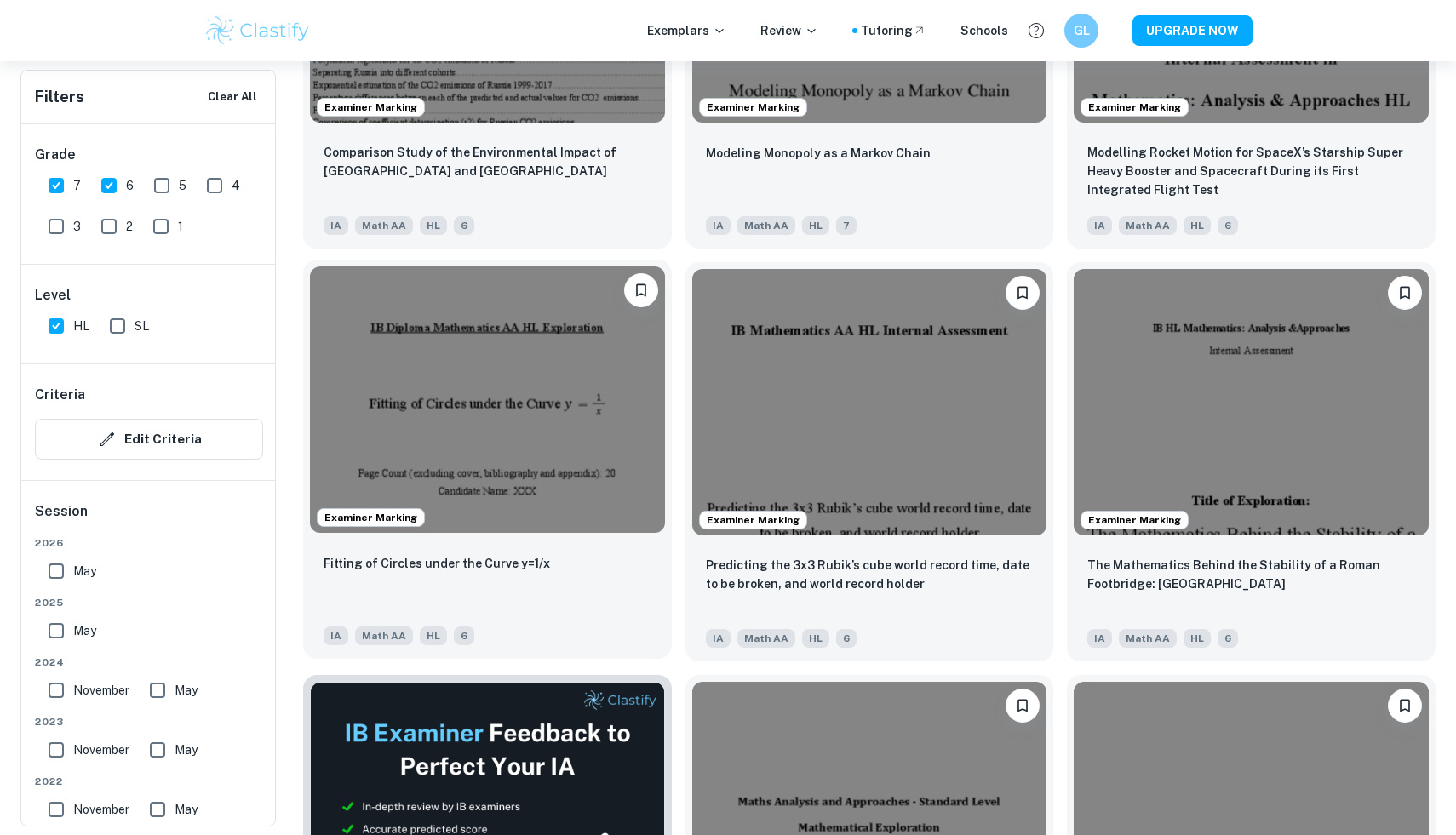
scroll to position [2450, 0]
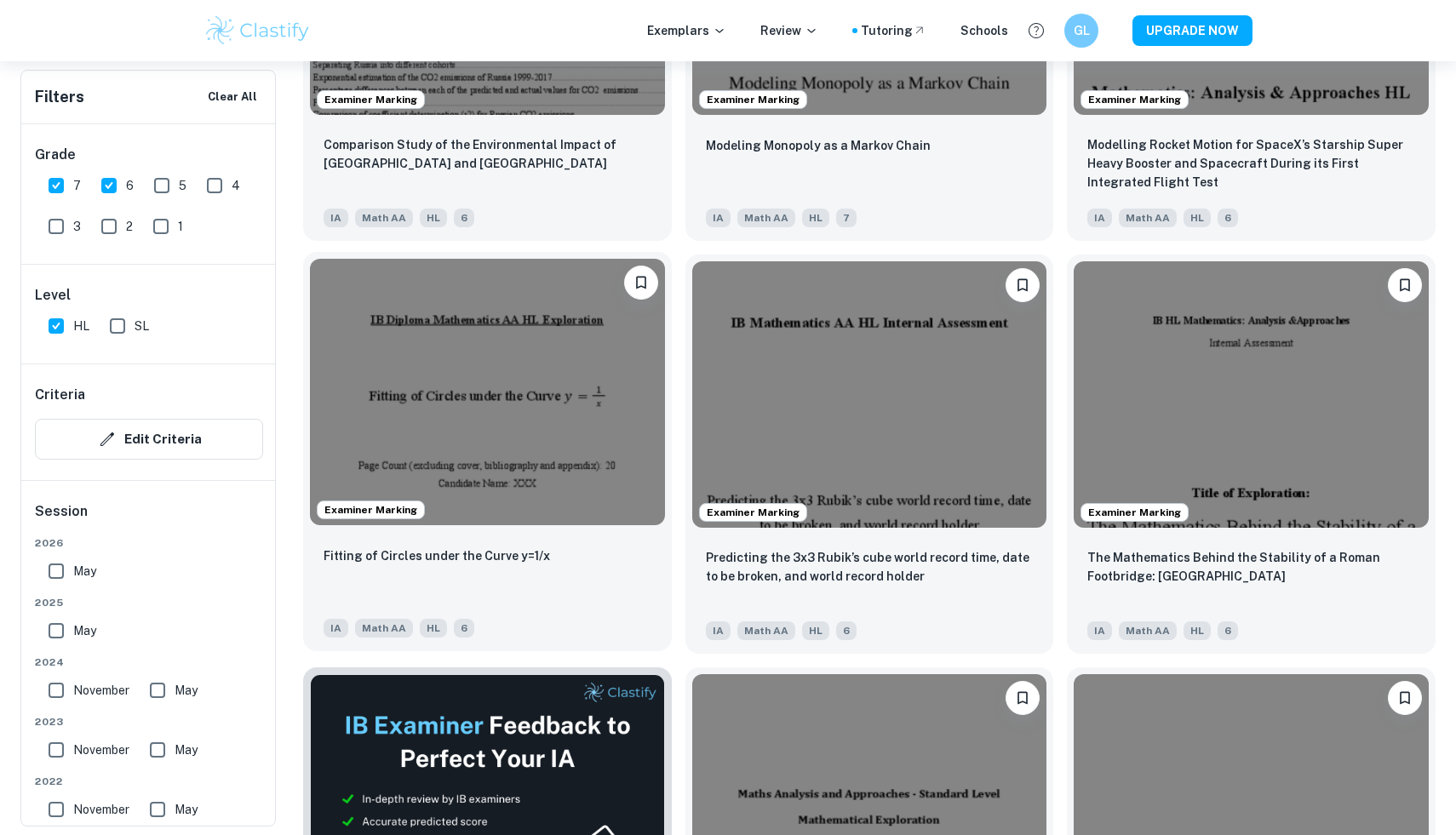
click at [539, 453] on img at bounding box center [487, 391] width 355 height 266
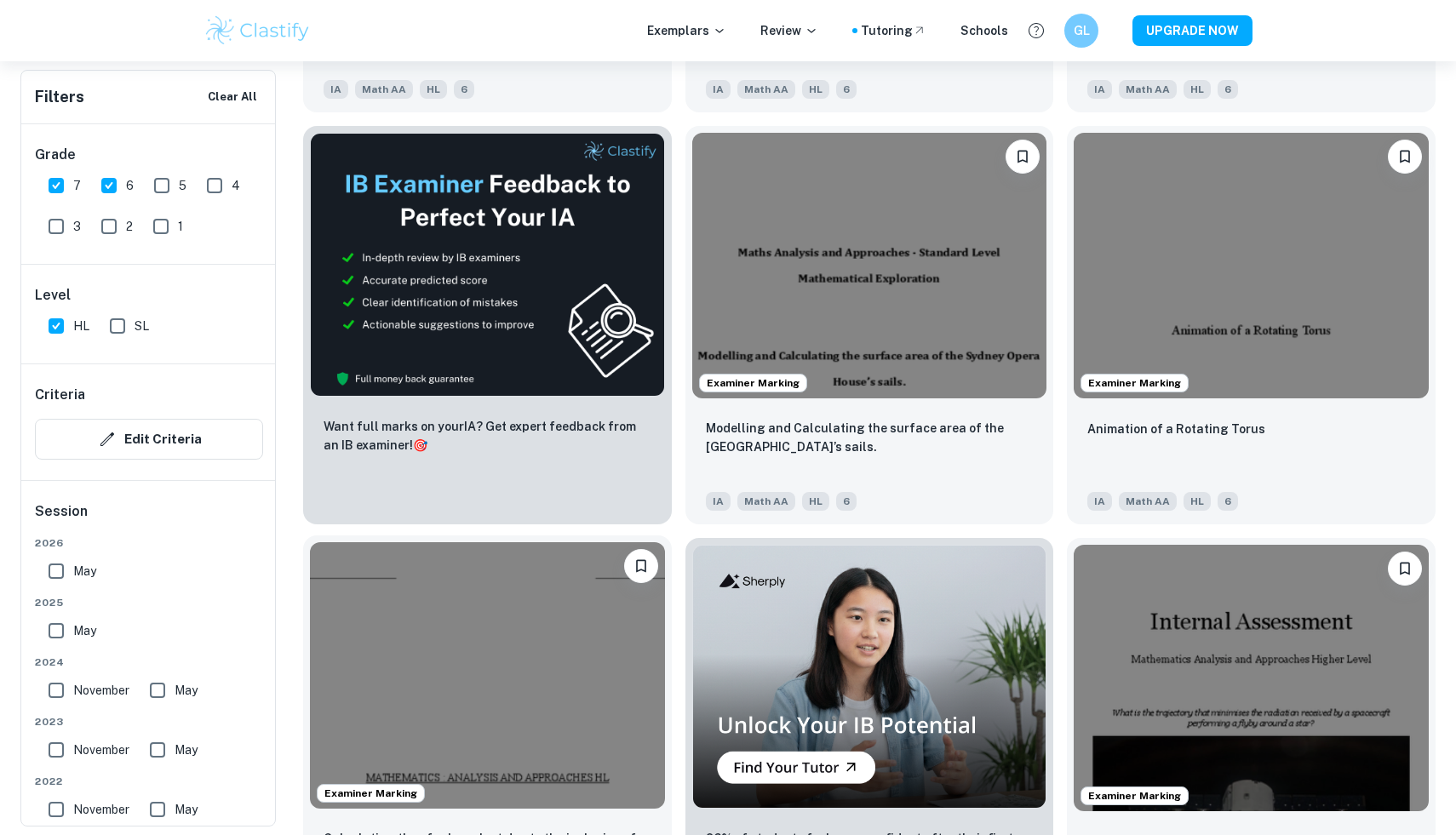
scroll to position [3165, 0]
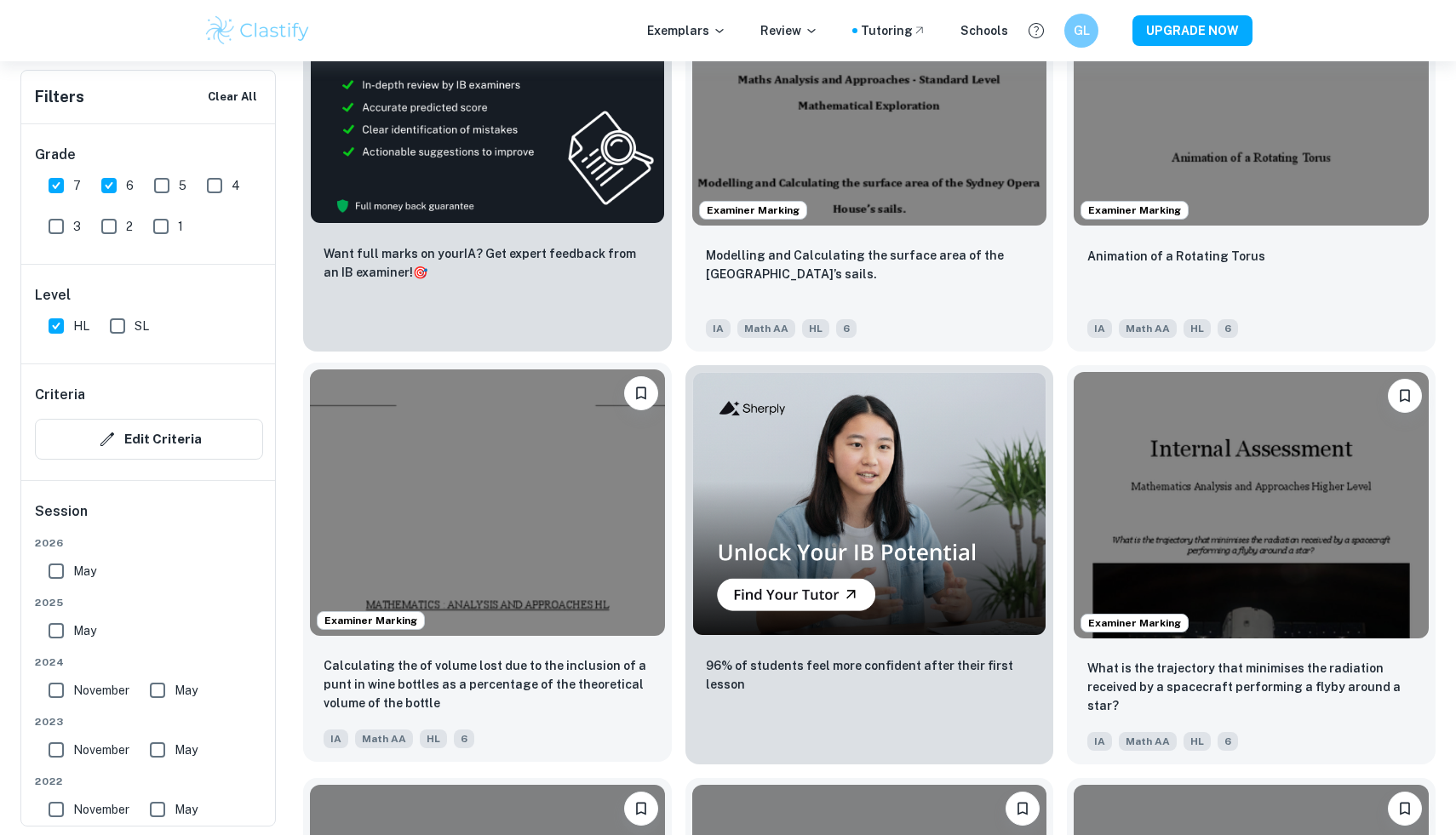
click at [476, 582] on img at bounding box center [487, 503] width 355 height 266
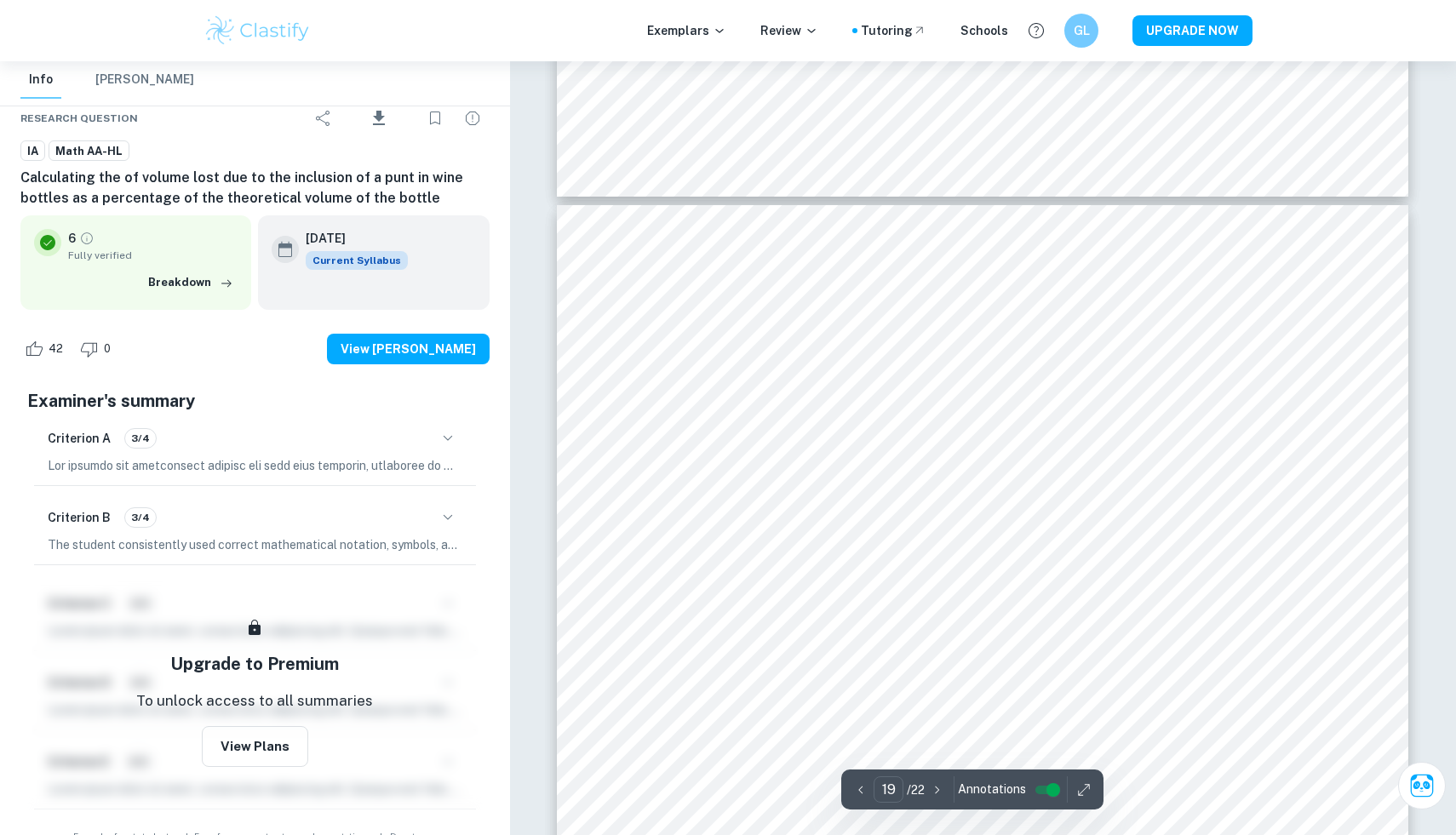
scroll to position [22209, 0]
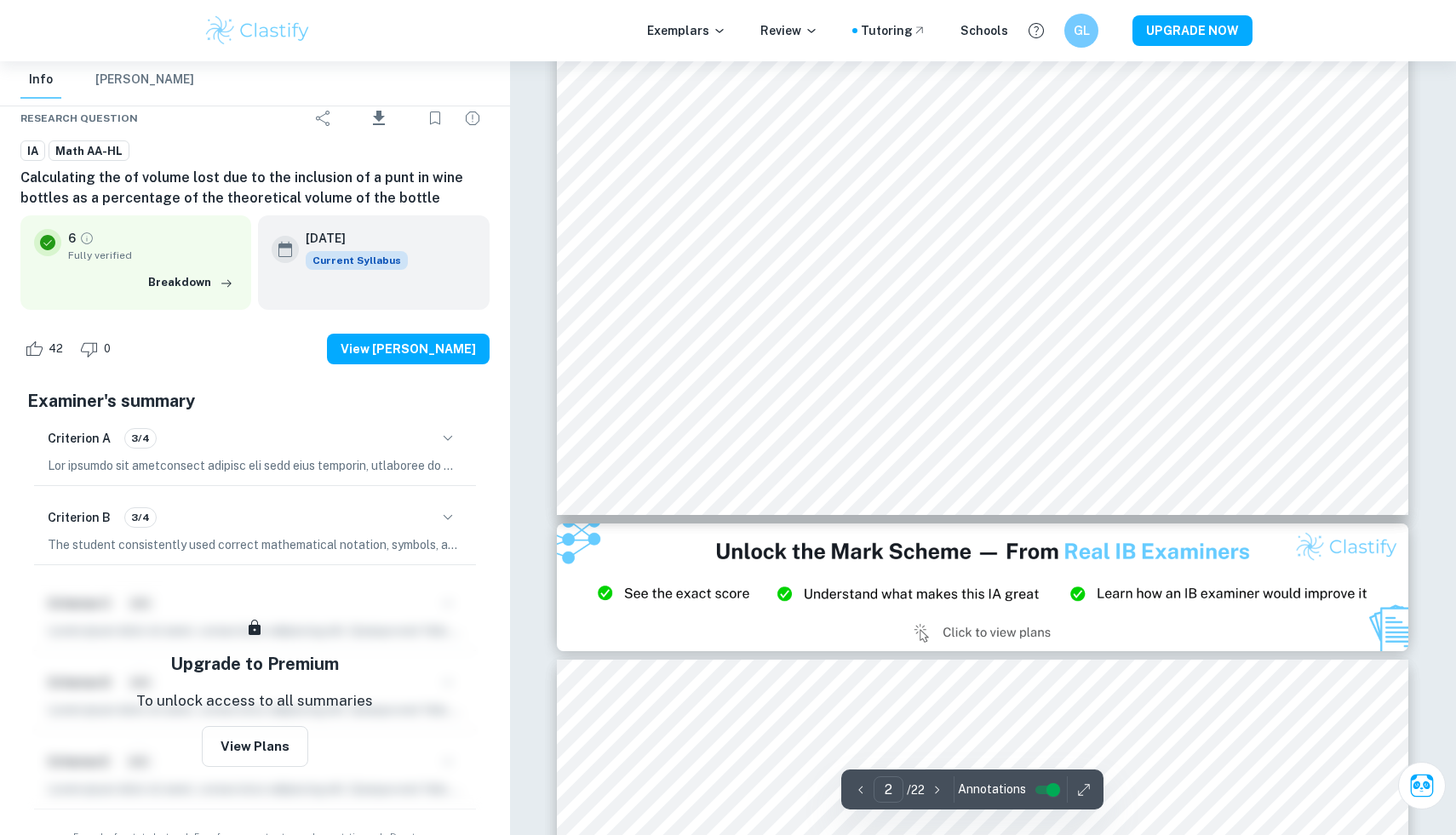
type input "3"
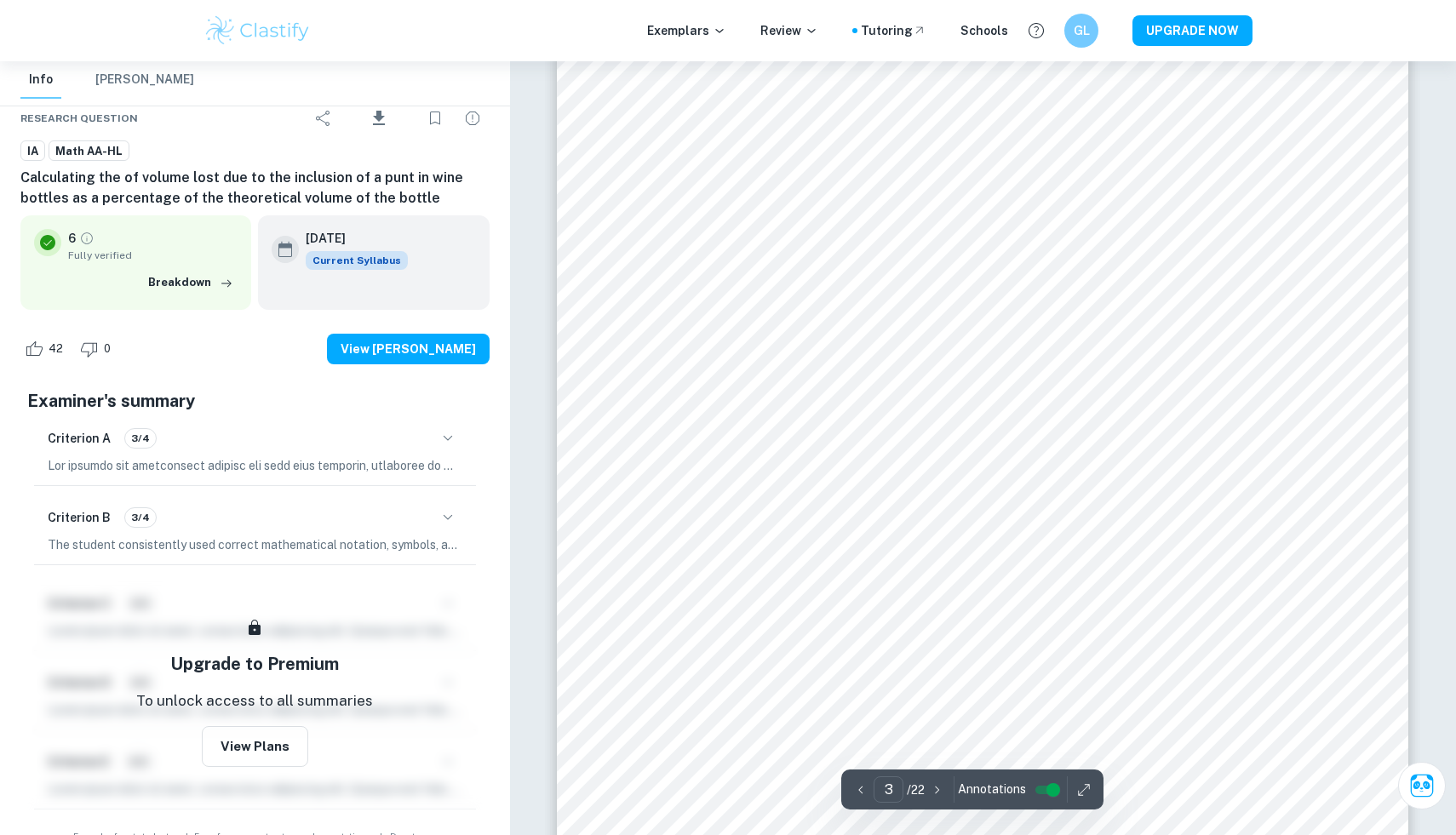
scroll to position [2998, 0]
